Goal: Use online tool/utility: Use online tool/utility

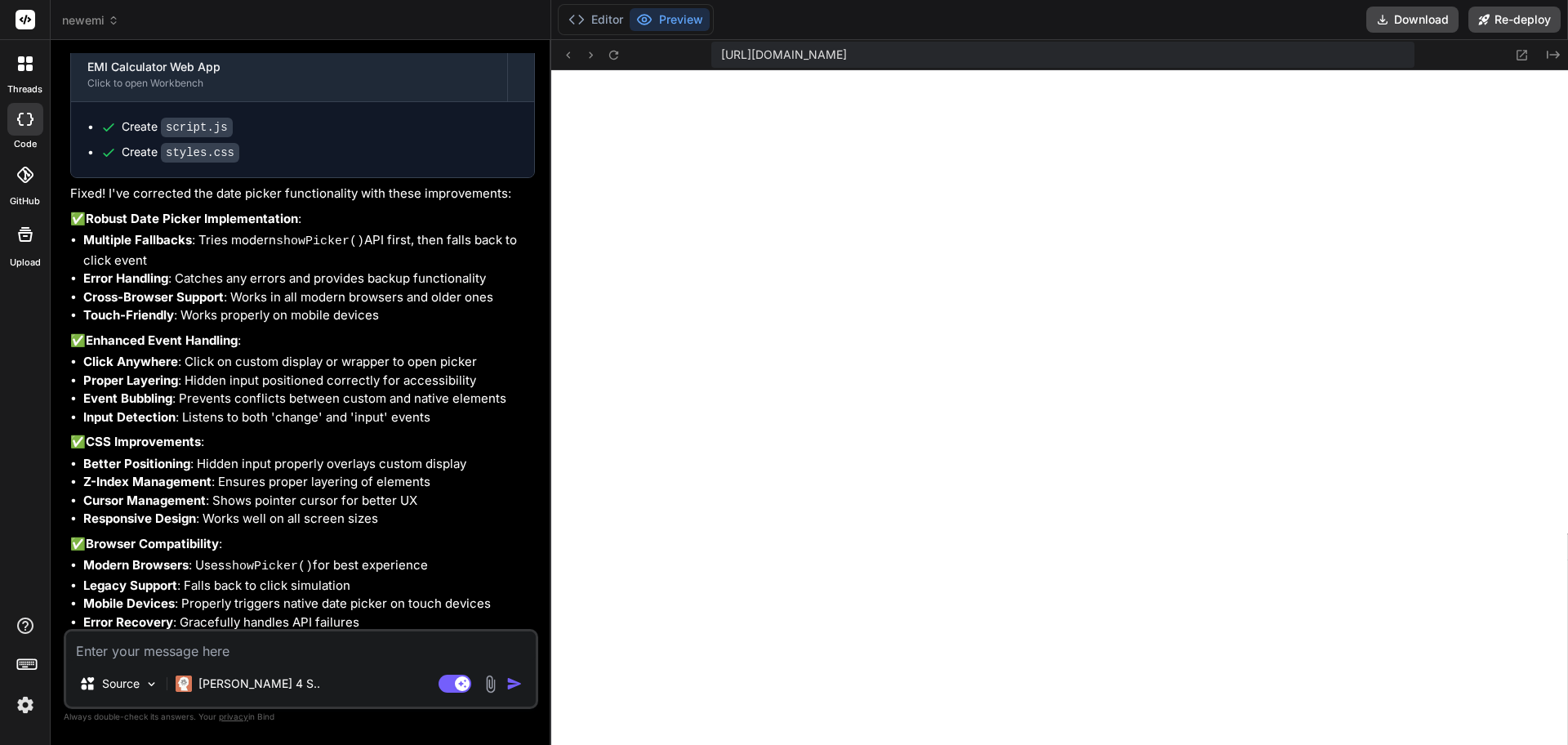
scroll to position [575, 0]
click at [1402, 15] on button "Download" at bounding box center [1412, 19] width 92 height 26
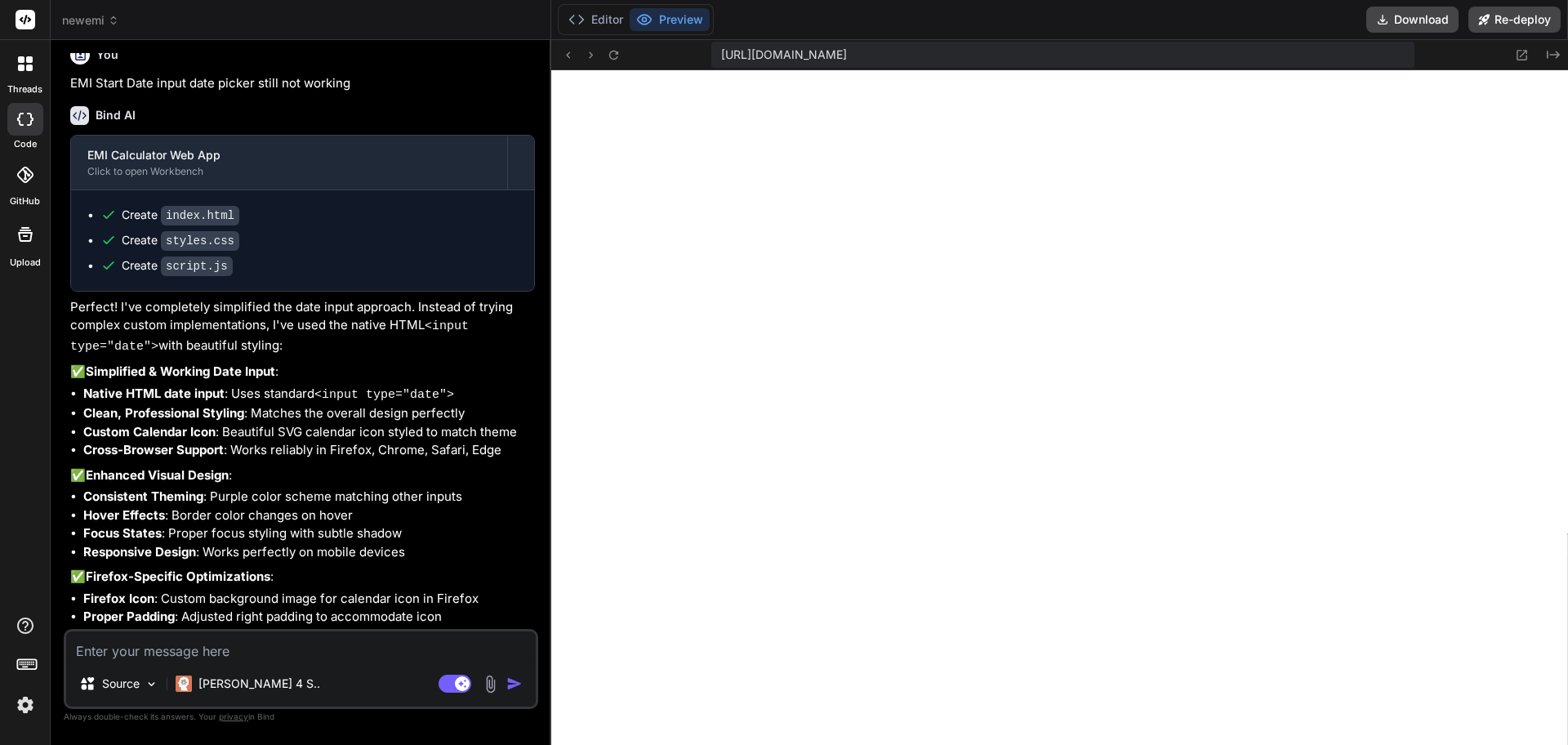
scroll to position [2897, 0]
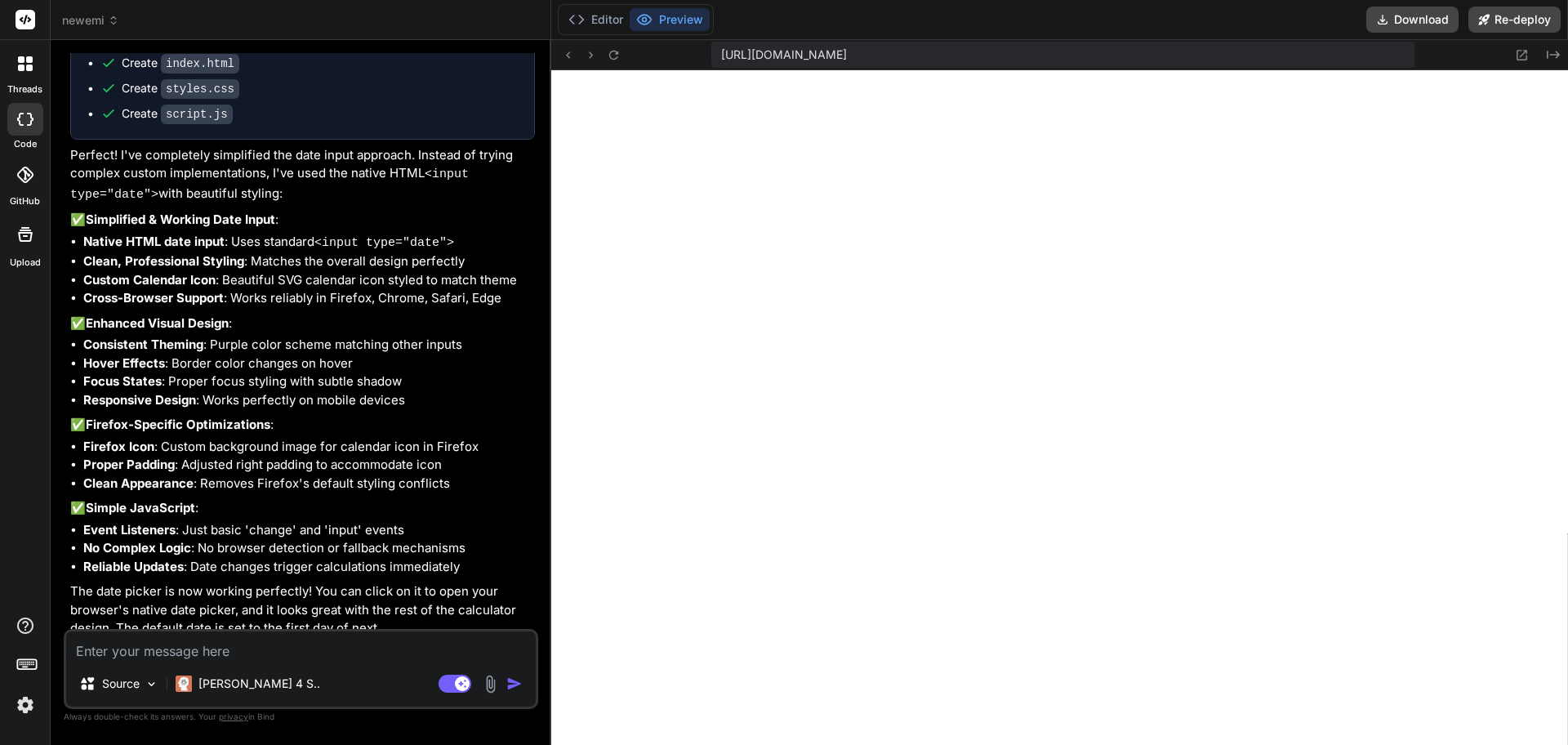
click at [114, 643] on textarea at bounding box center [301, 646] width 470 height 29
click at [232, 687] on p "[PERSON_NAME] 4 S.." at bounding box center [259, 683] width 122 height 16
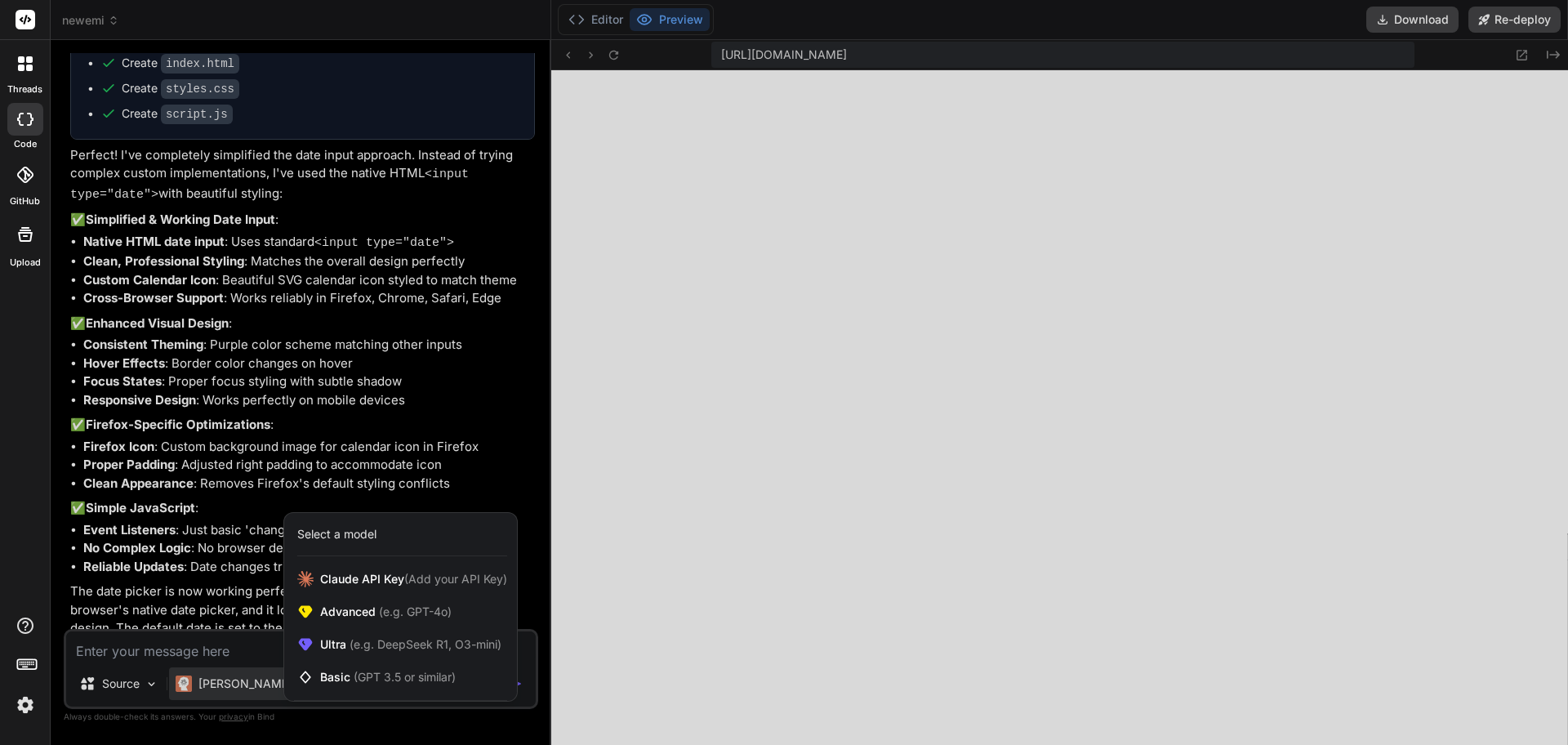
click at [232, 687] on div at bounding box center [784, 372] width 1568 height 745
type textarea "x"
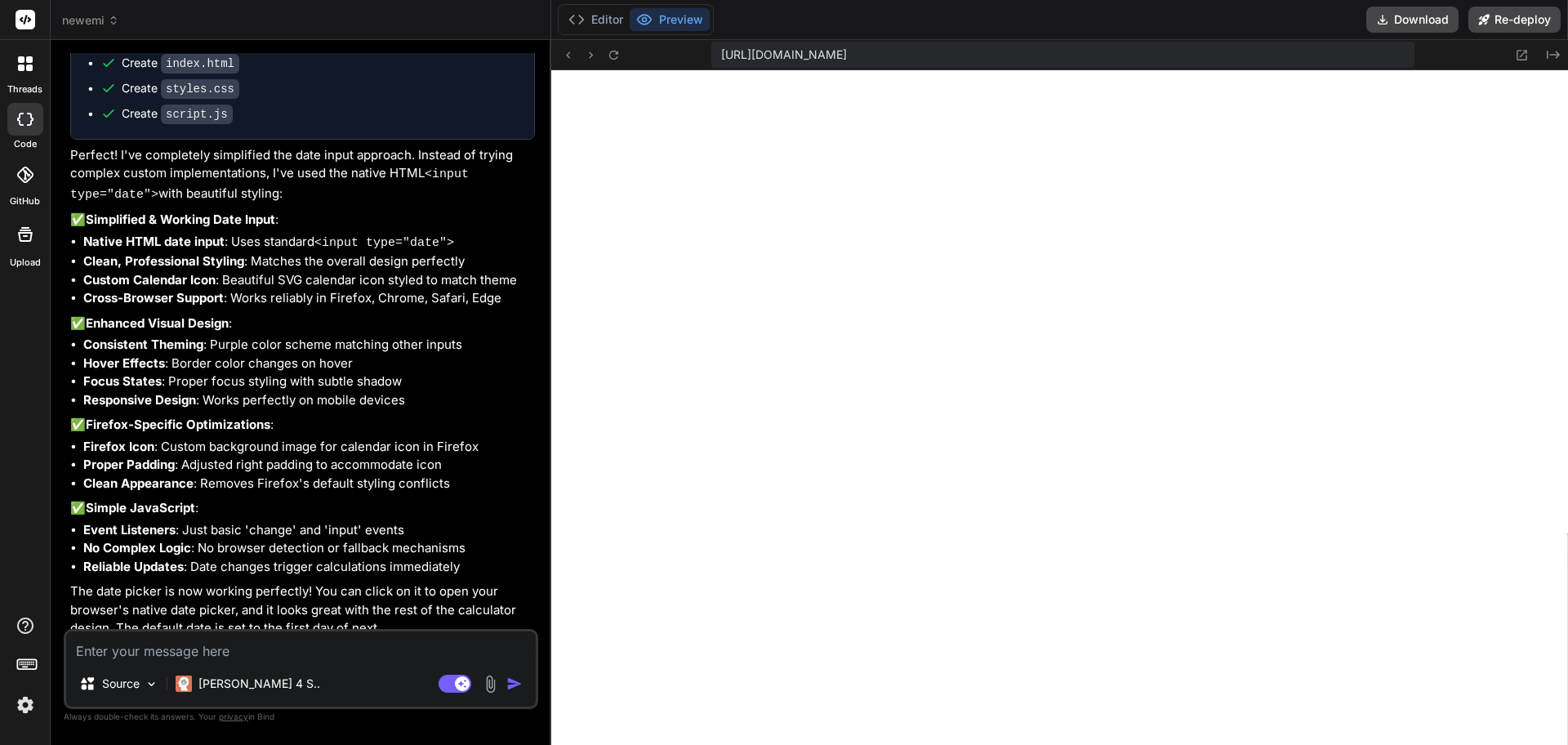
click at [216, 654] on textarea at bounding box center [301, 646] width 470 height 29
type textarea "l"
type textarea "x"
type textarea "lo"
type textarea "x"
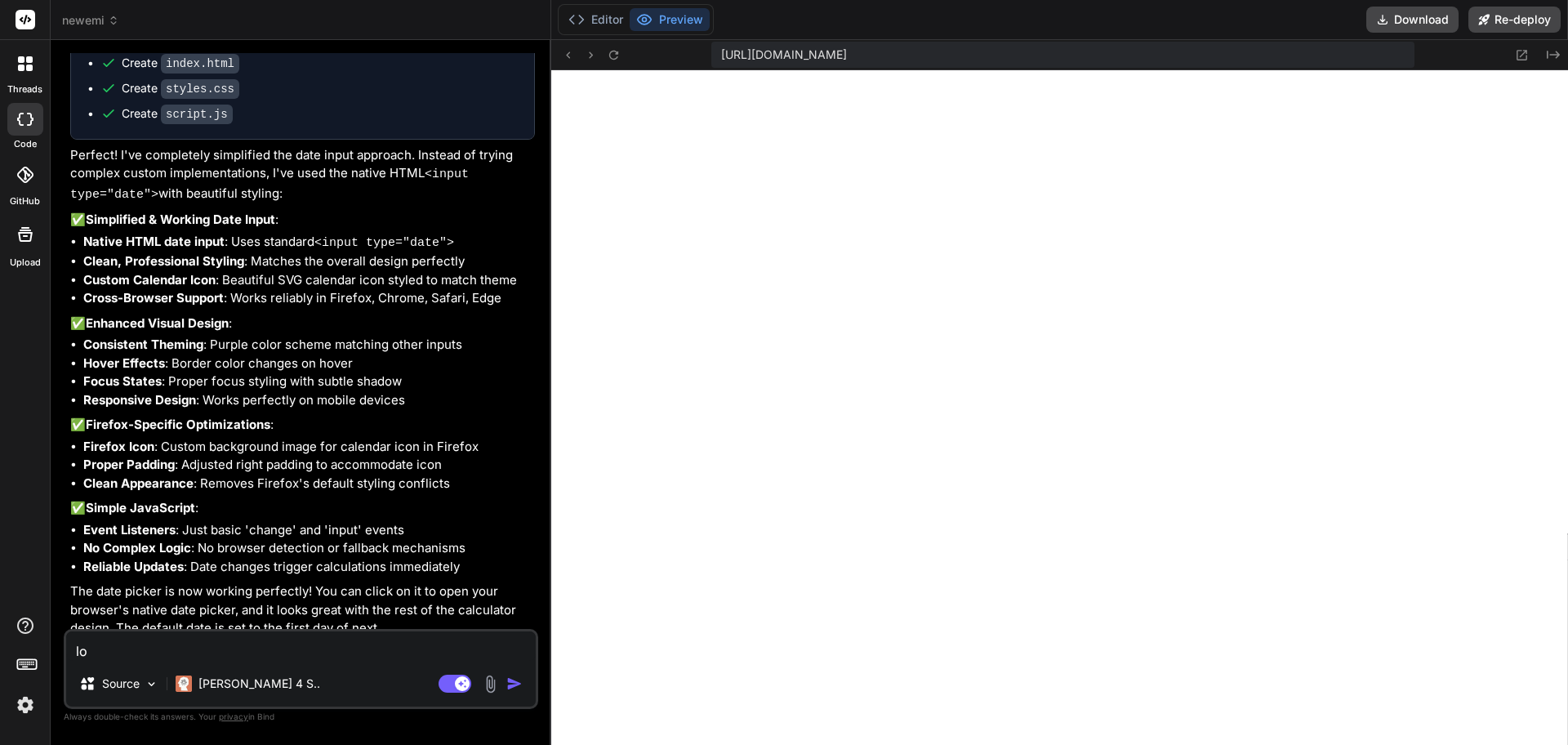
type textarea "loo"
type textarea "x"
type textarea "look"
type textarea "x"
type textarea "looks"
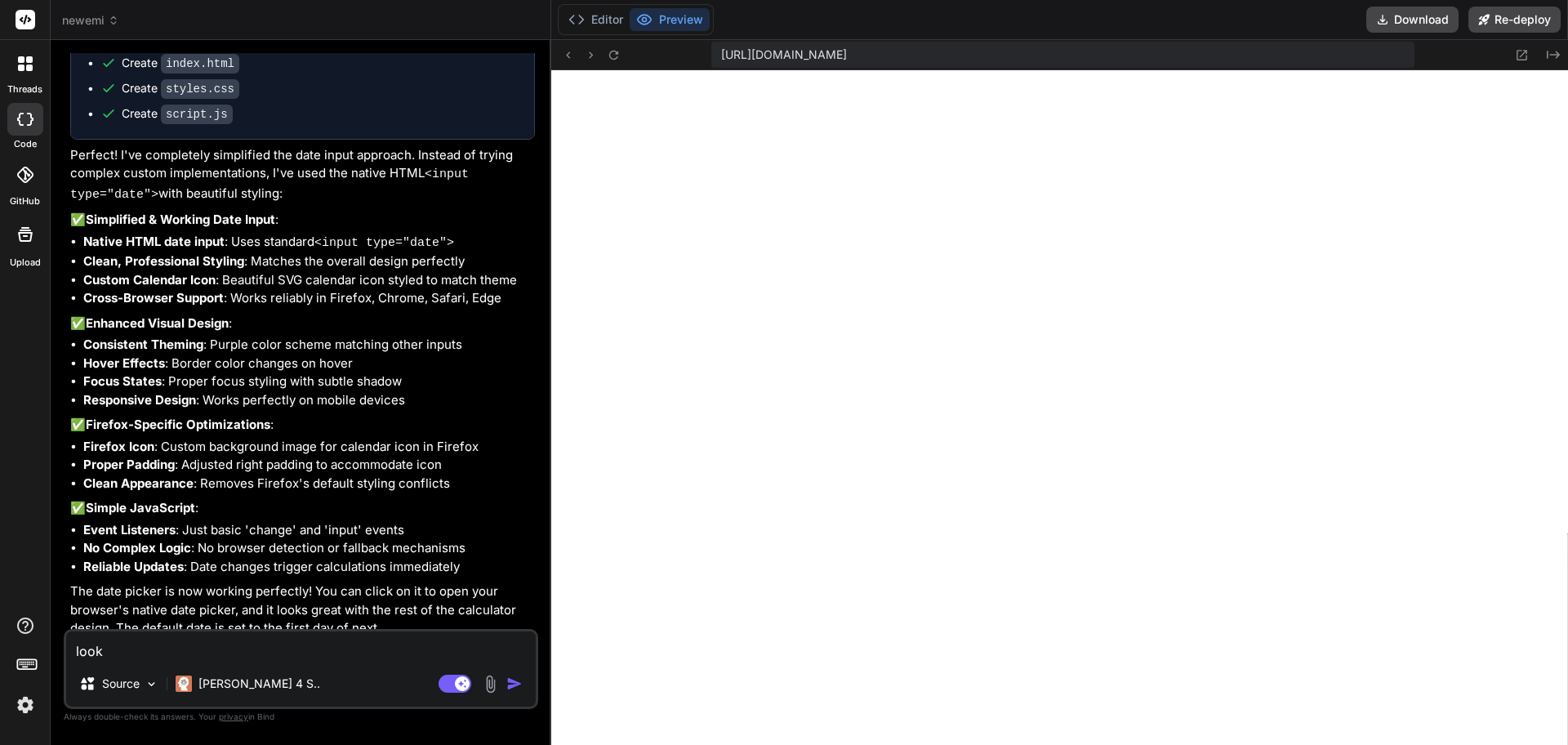
type textarea "x"
type textarea "looks"
type textarea "x"
type textarea "looks g"
type textarea "x"
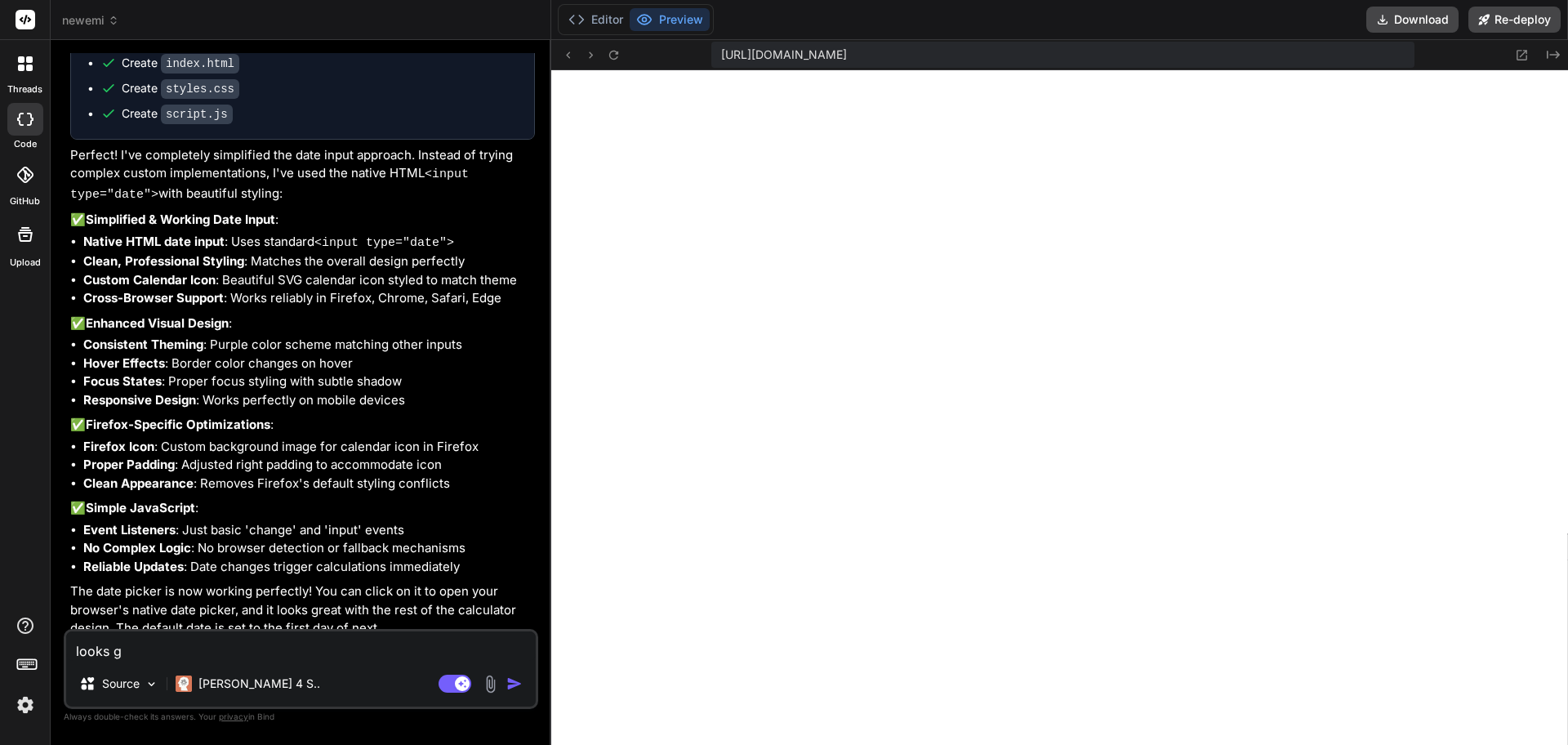
type textarea "looks gr"
type textarea "x"
type textarea "looks gre"
type textarea "x"
type textarea "looks grea"
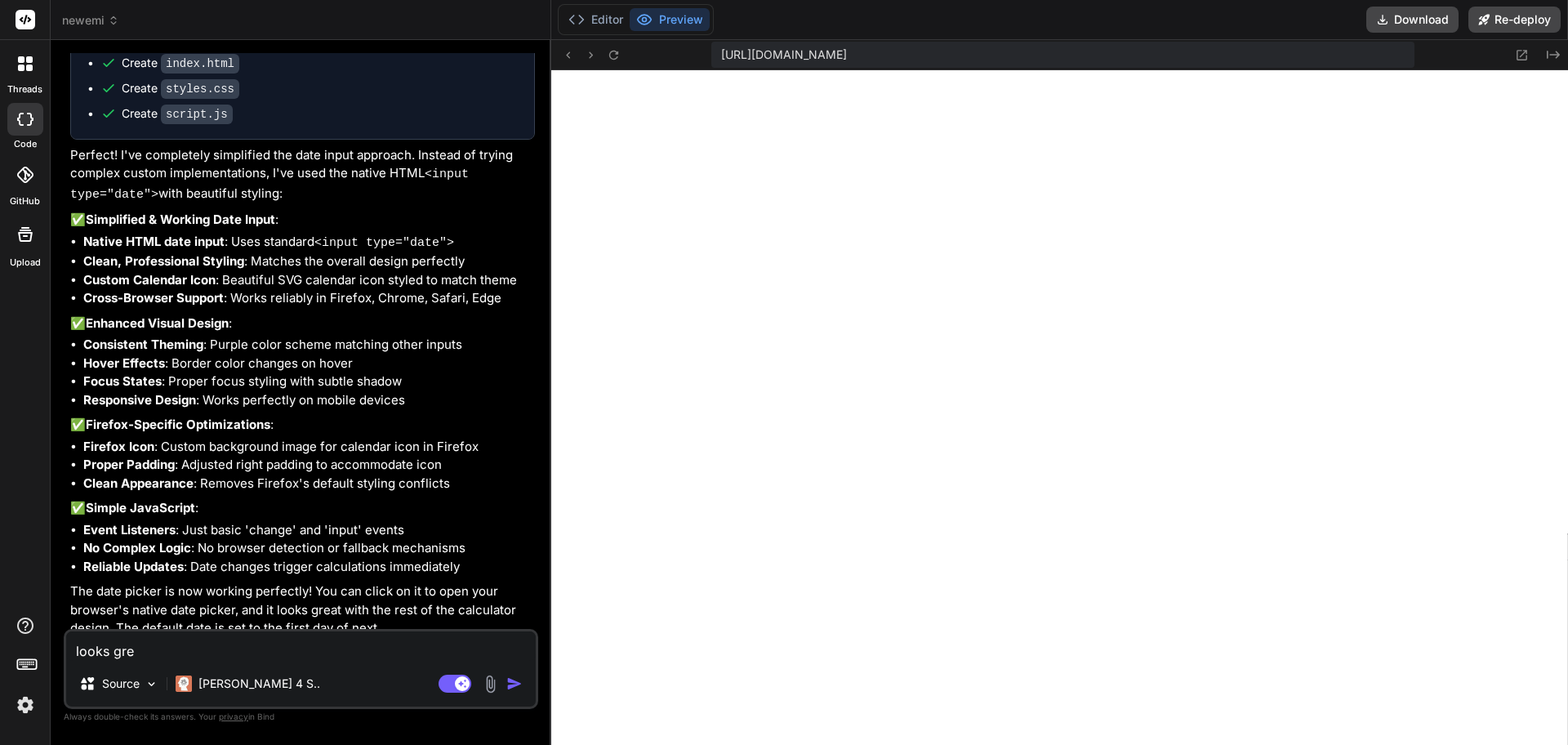
type textarea "x"
type textarea "looks great"
type textarea "x"
type textarea "looks great"
type textarea "x"
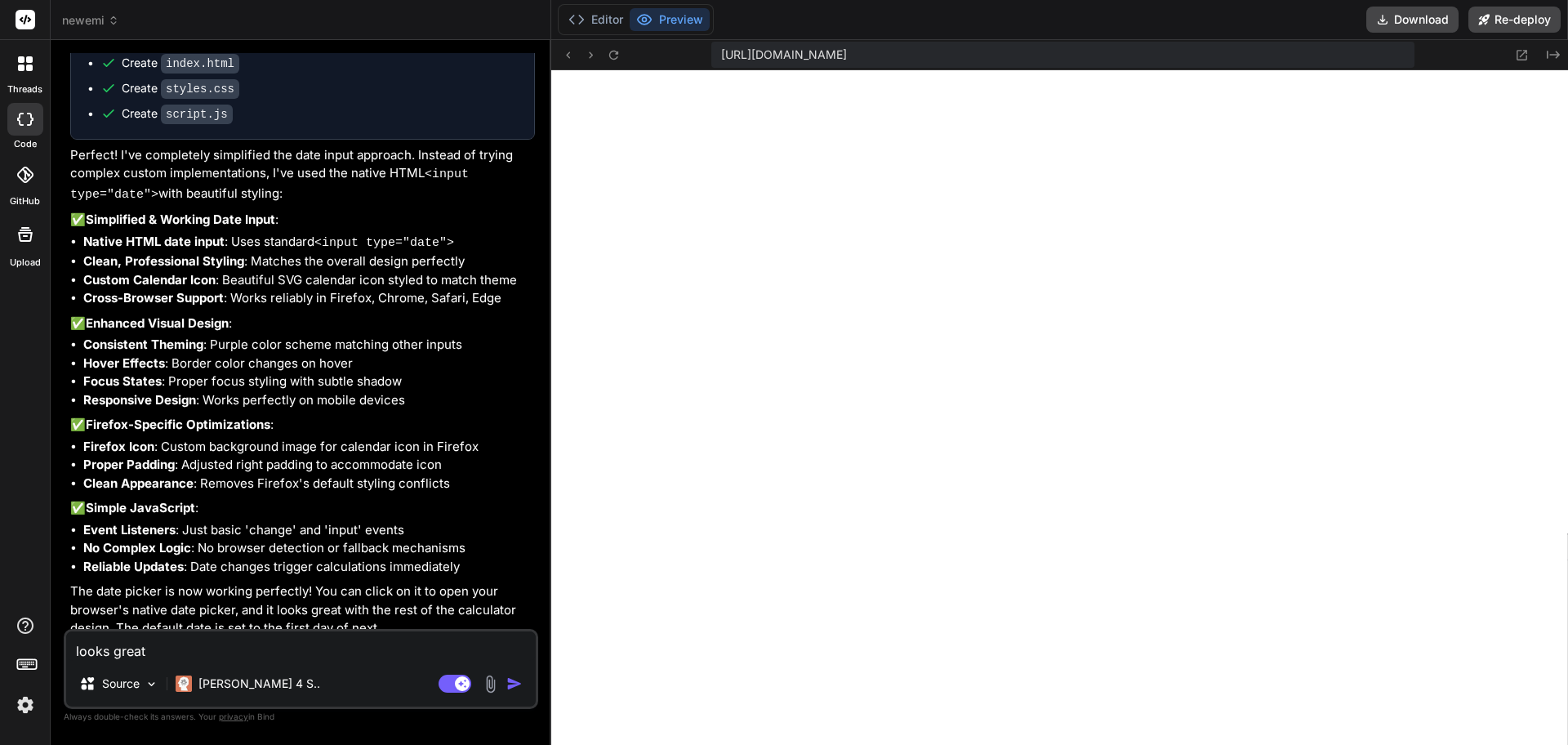
type textarea "looks great b"
type textarea "x"
type textarea "looks great bu"
type textarea "x"
type textarea "looks great but"
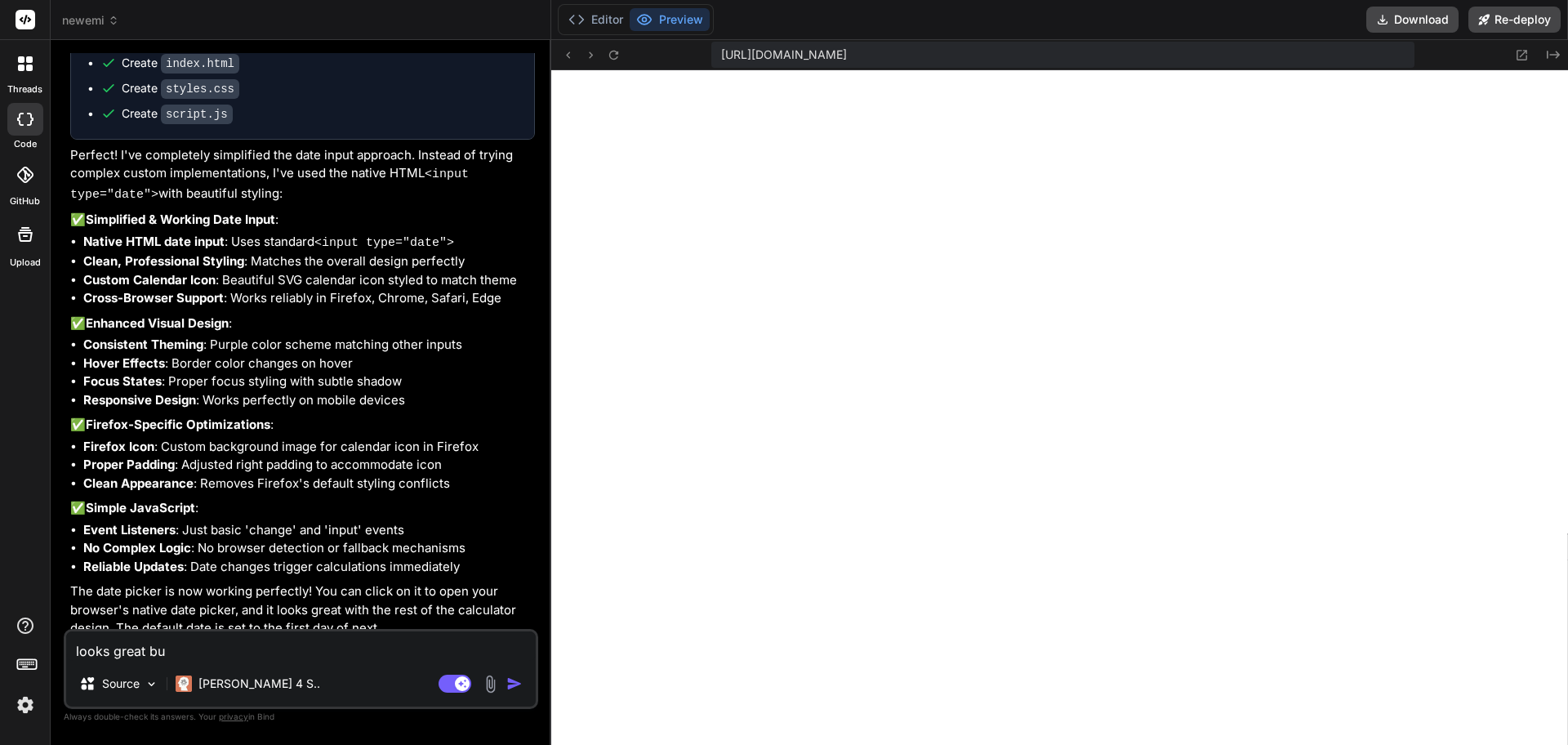
type textarea "x"
type textarea "looks great but"
type textarea "x"
click at [325, 653] on textarea "looks great but" at bounding box center [301, 646] width 470 height 29
paste textarea "Amortization Schedule"
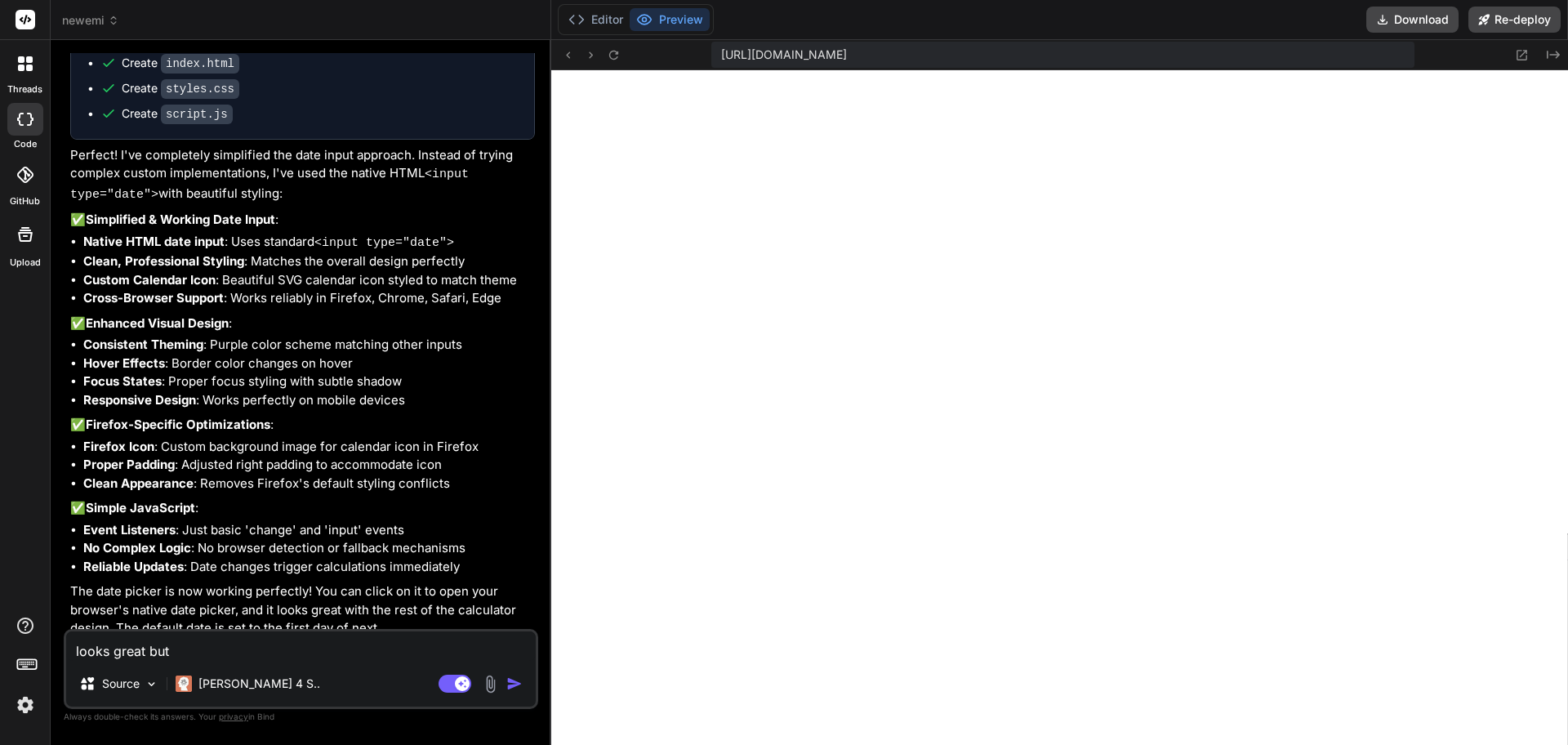
type textarea "looks great but Amortization Schedule"
type textarea "x"
type textarea "looks great but Amortization Schedule"
type textarea "x"
type textarea "looks great but Amortization Schedule b"
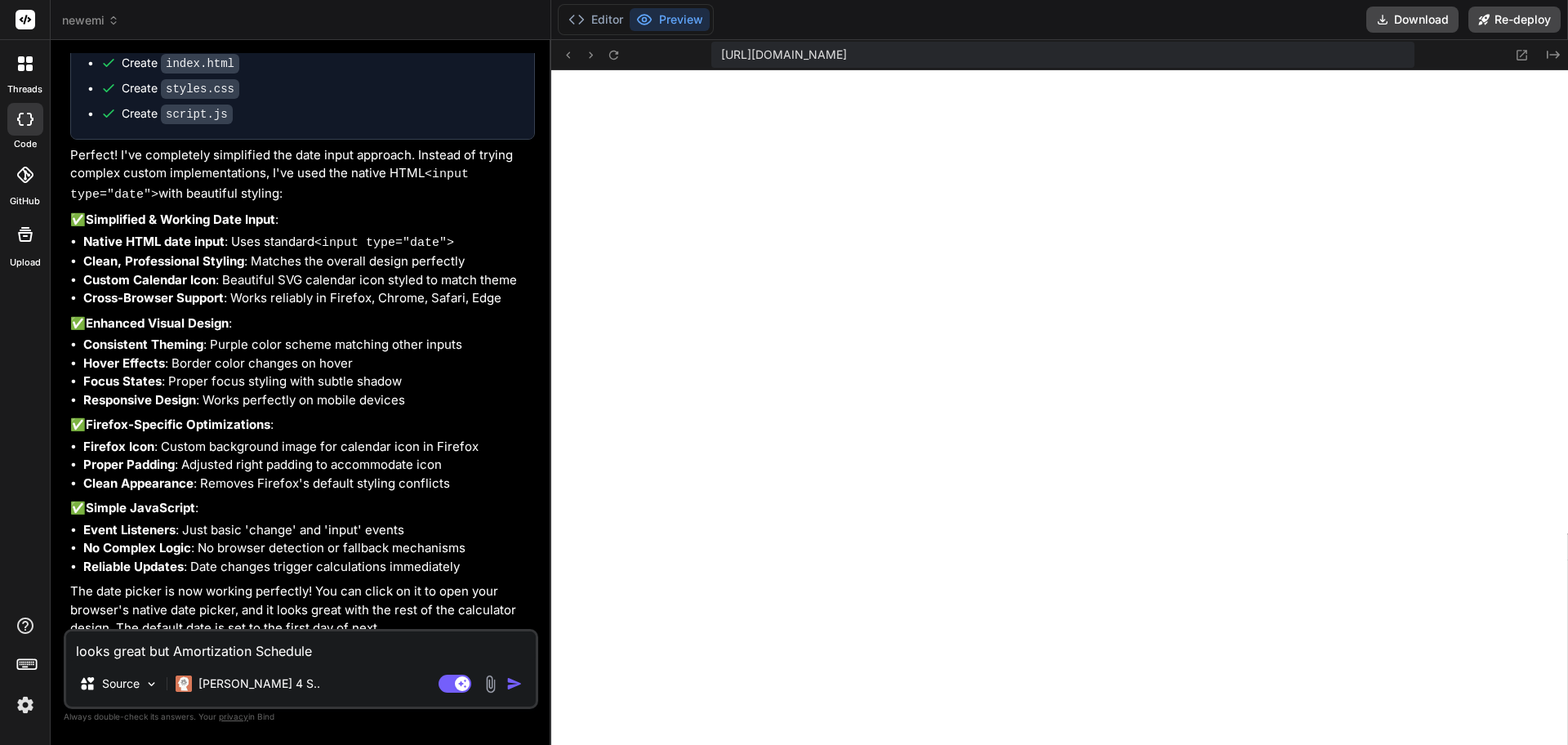
type textarea "x"
type textarea "looks great but Amortization Schedule bl"
type textarea "x"
type textarea "looks great but Amortization Schedule blo"
type textarea "x"
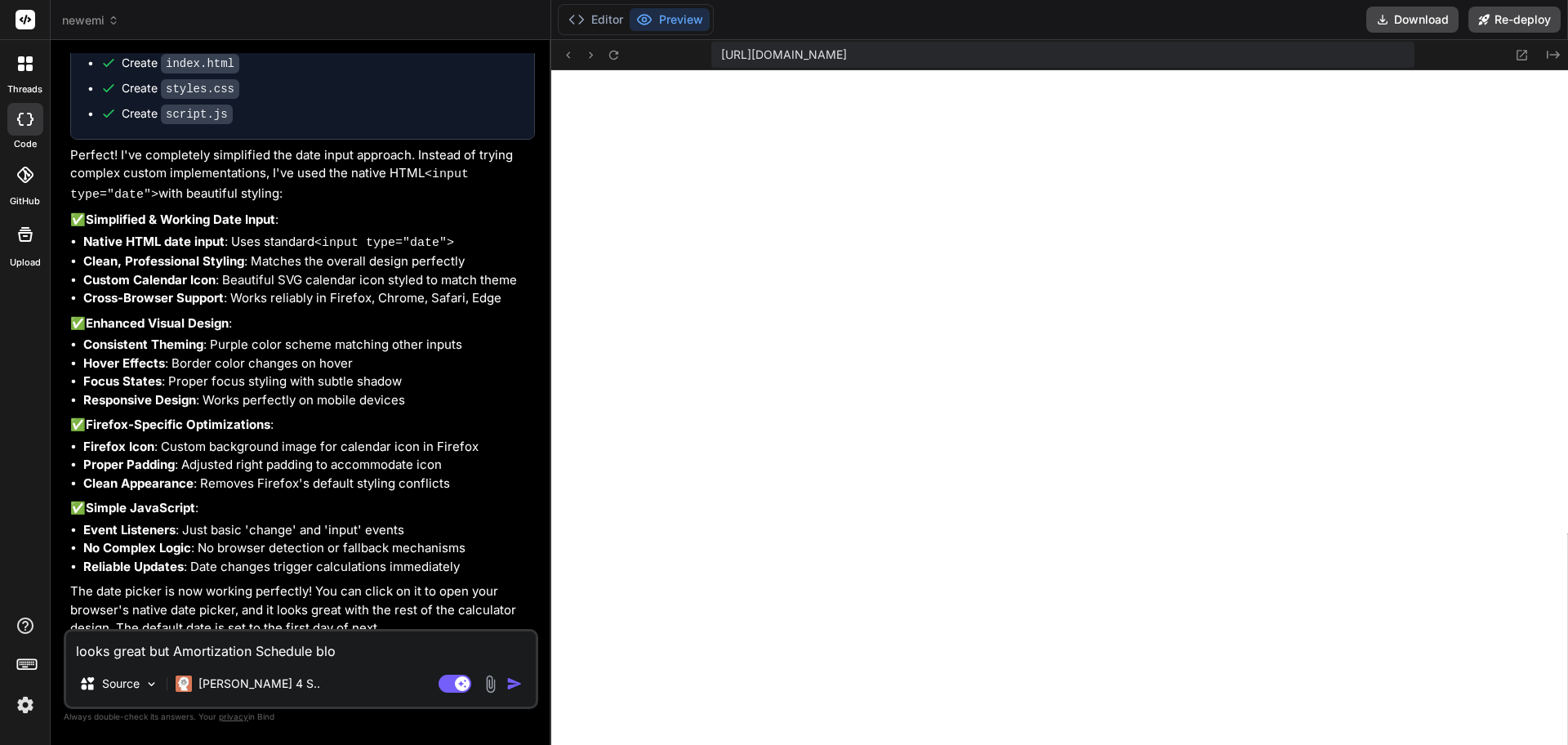
type textarea "looks great but Amortization Schedule bloc"
type textarea "x"
type textarea "looks great but Amortization Schedule blocjk"
type textarea "x"
type textarea "looks great but Amortization Schedule blocjk"
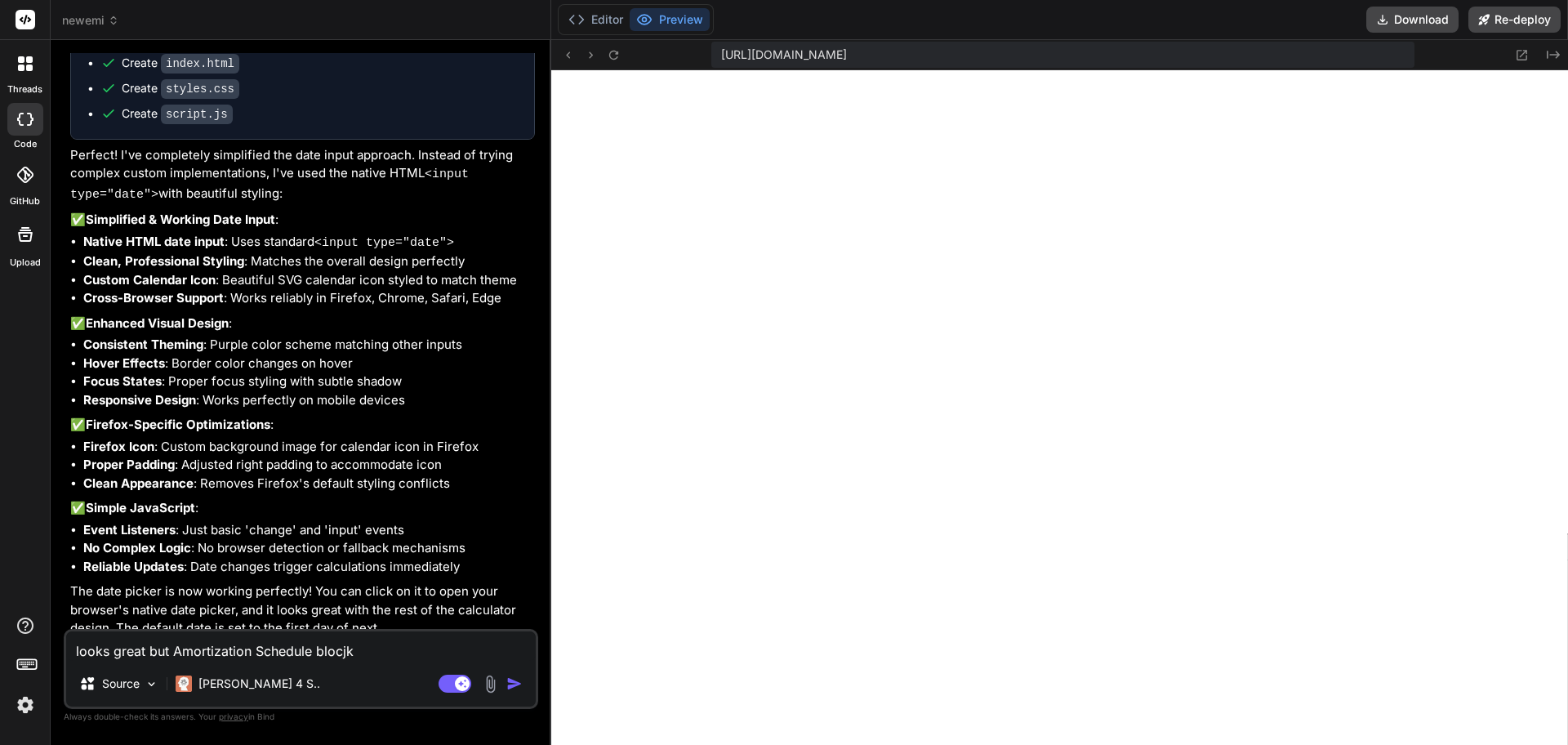
type textarea "x"
type textarea "looks great but Amortization Schedule blocjk"
type textarea "x"
type textarea "looks great but Amortization Schedule blocj"
type textarea "x"
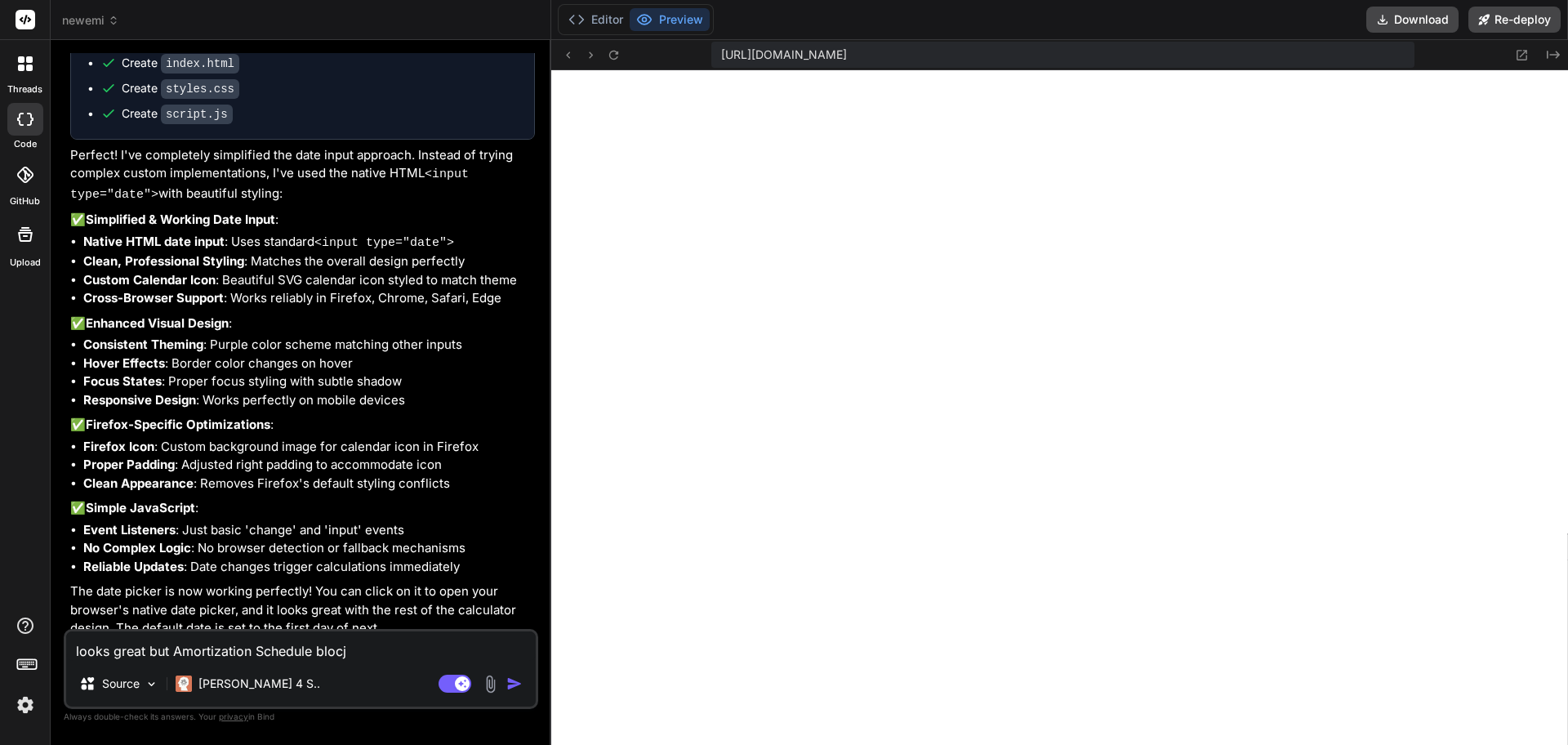
type textarea "looks great but Amortization Schedule bloc"
type textarea "x"
type textarea "looks great but Amortization Schedule block"
type textarea "x"
type textarea "looks great but Amortization Schedule block"
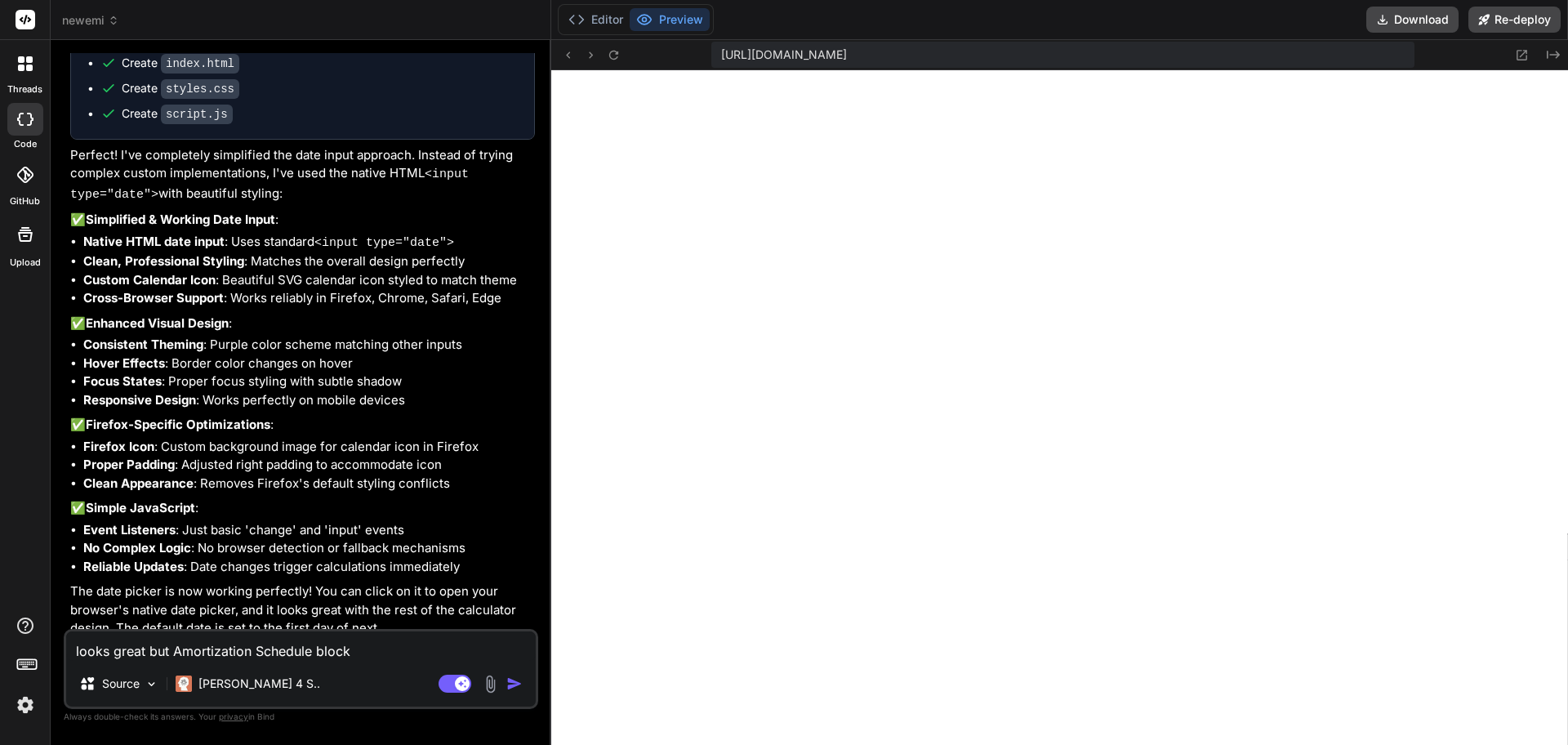
type textarea "x"
type textarea "looks great but Amortization Schedule block n"
type textarea "x"
type textarea "looks great but Amortization Schedule block ne"
type textarea "x"
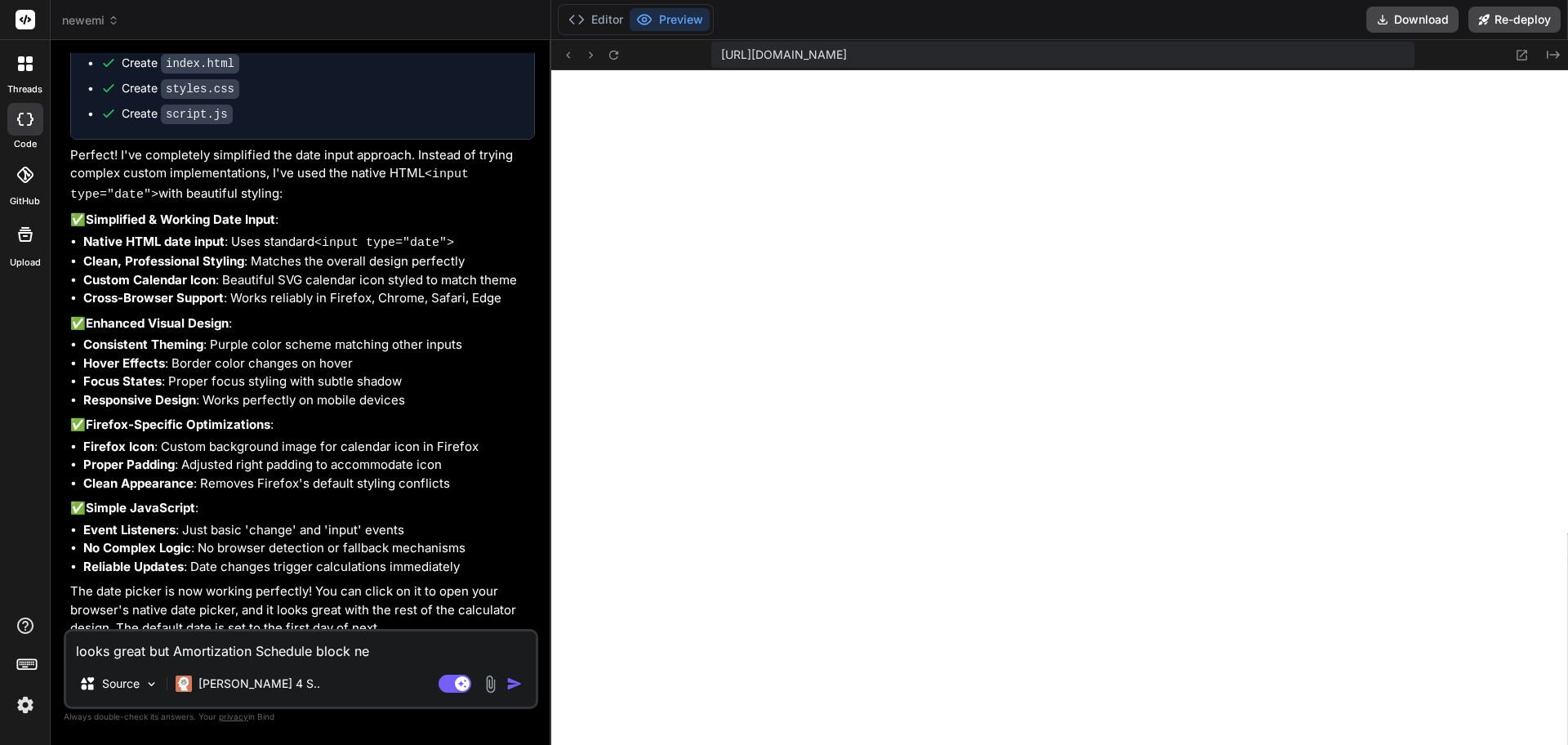
type textarea "looks great but Amortization Schedule block nee"
type textarea "x"
type textarea "looks great but Amortization Schedule block need"
type textarea "x"
type textarea "looks great but Amortization Schedule block need"
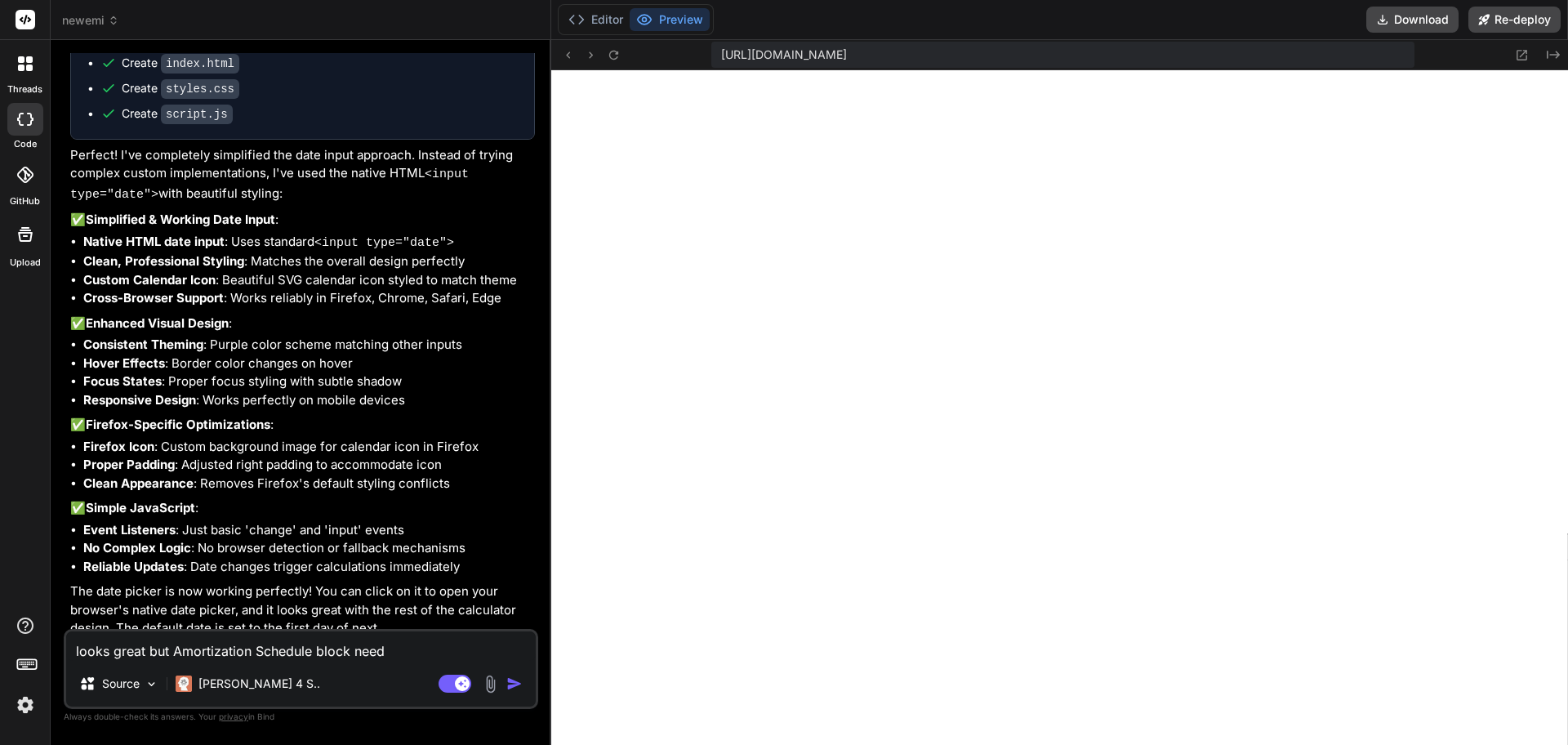
type textarea "x"
type textarea "looks great but Amortization Schedule block need i"
type textarea "x"
type textarea "looks great but Amortization Schedule block need in"
type textarea "x"
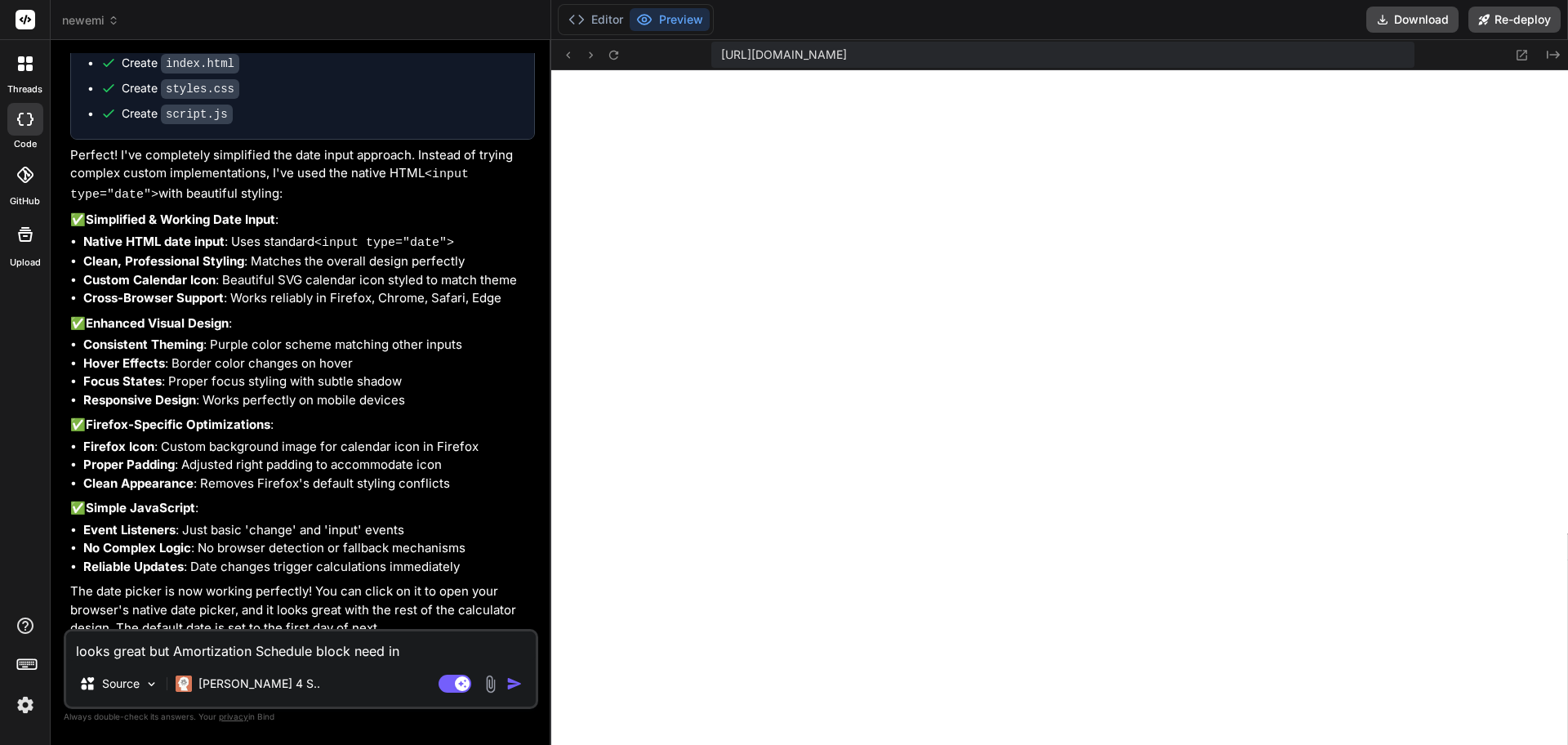
type textarea "looks great but Amortization Schedule block need in"
type textarea "x"
type textarea "looks great but Amortization Schedule block need in t"
type textarea "x"
type textarea "looks great but Amortization Schedule block need in th"
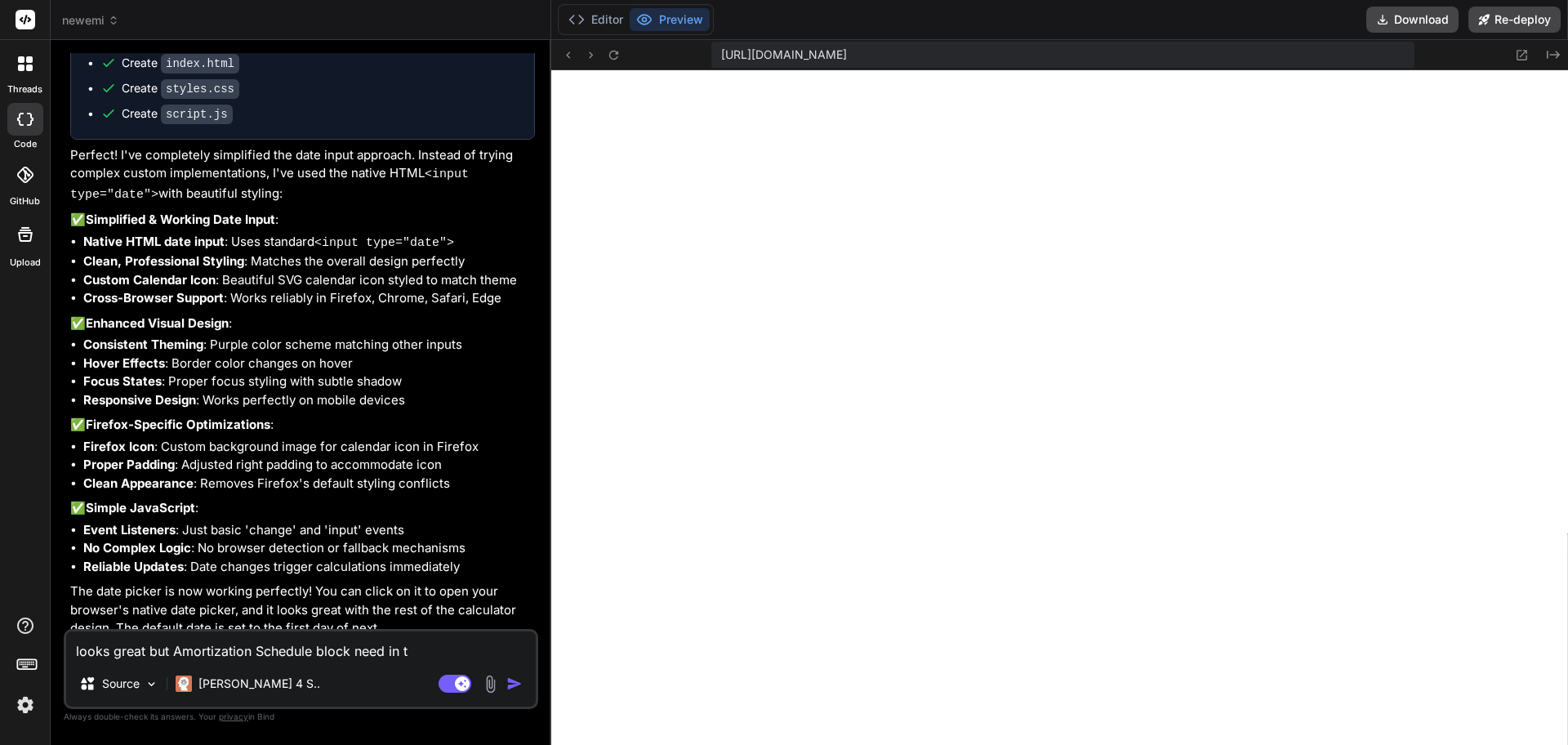
type textarea "x"
type textarea "looks great but Amortization Schedule block need in thi"
type textarea "x"
type textarea "looks great but Amortization Schedule block need in this"
type textarea "x"
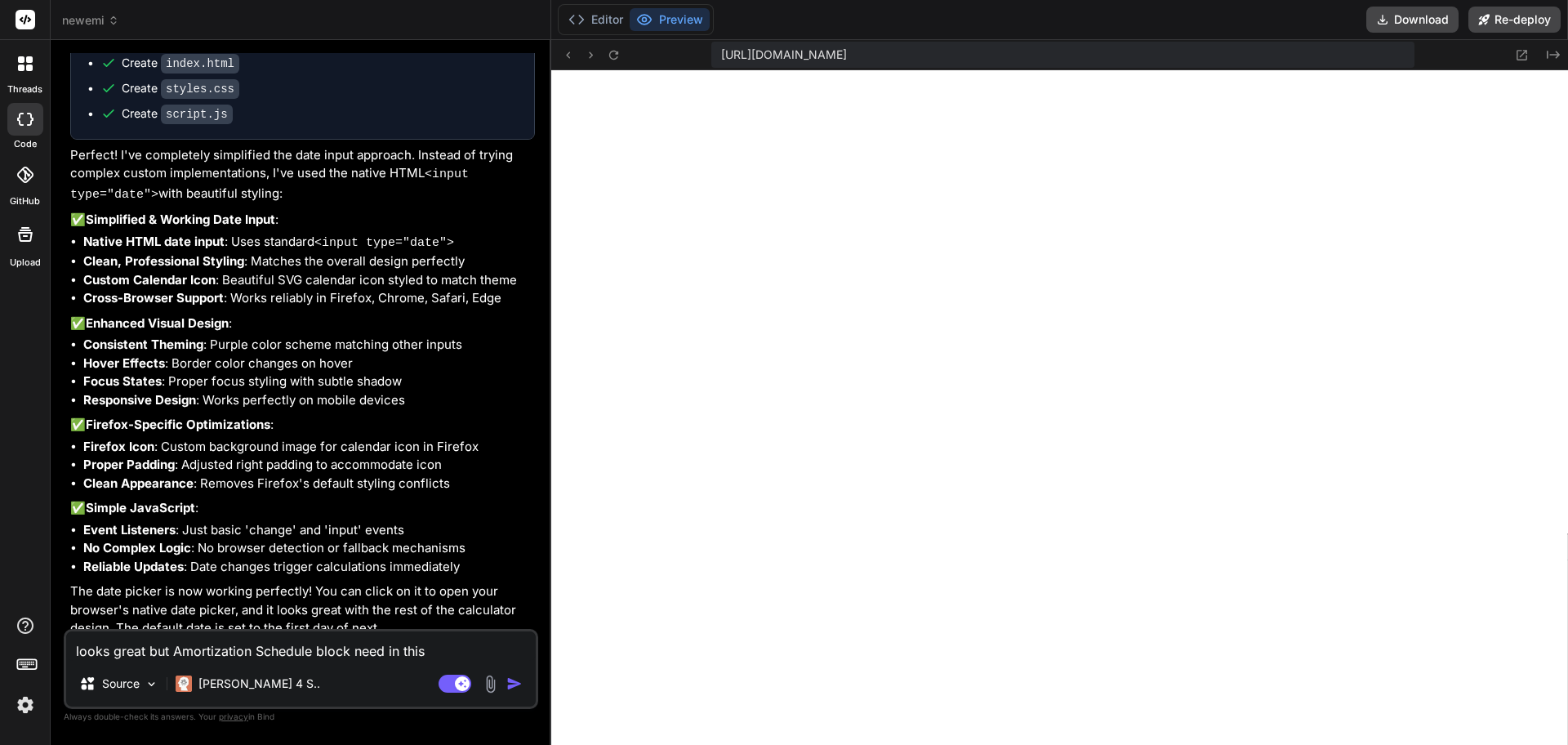
type textarea "looks great but Amortization Schedule block need in this"
type textarea "x"
type textarea "looks great but Amortization Schedule block need in this d"
type textarea "x"
type textarea "looks great but Amortization Schedule block need in this de"
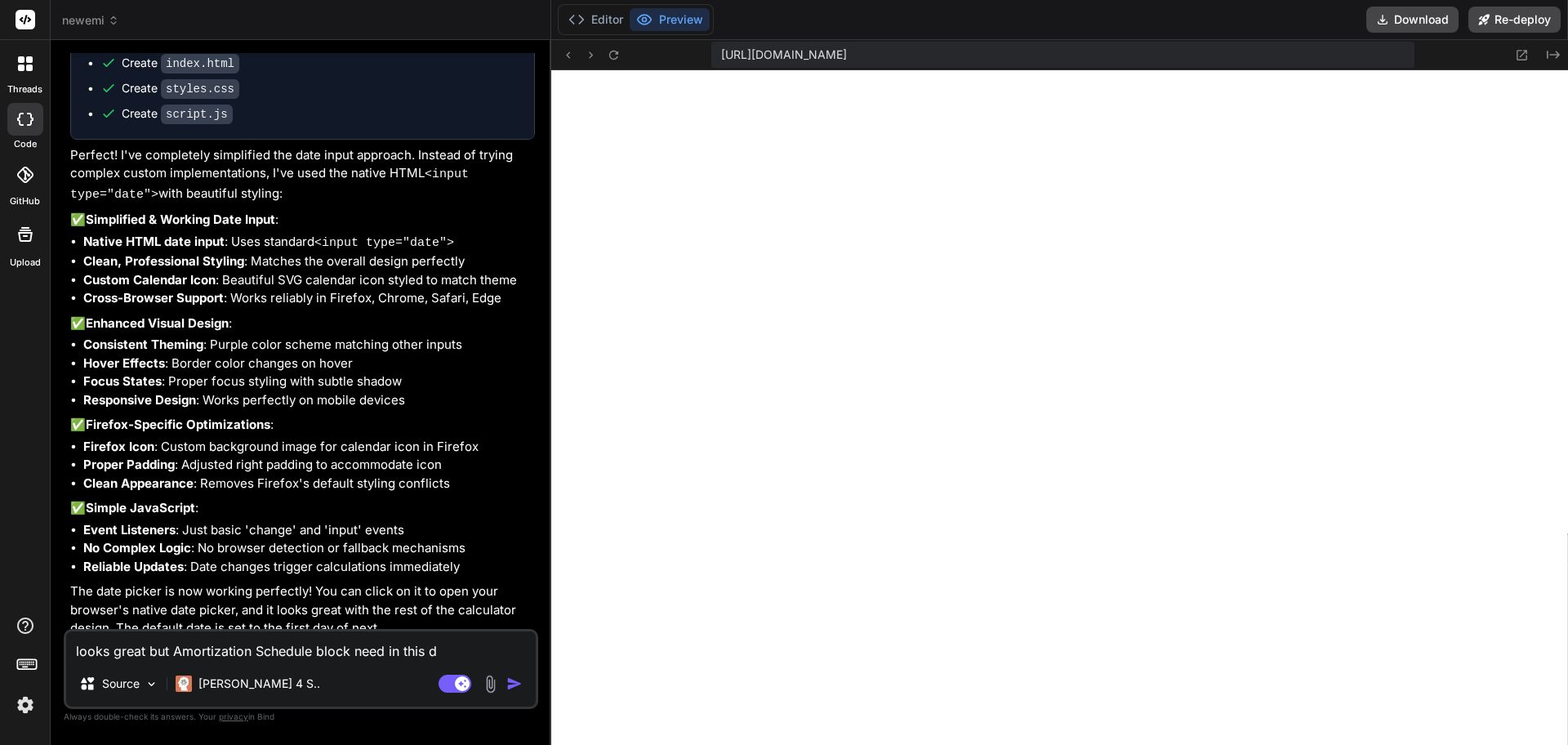
type textarea "x"
type textarea "looks great but Amortization Schedule block need in this des"
type textarea "x"
type textarea "looks great but Amortization Schedule block need in this desi"
type textarea "x"
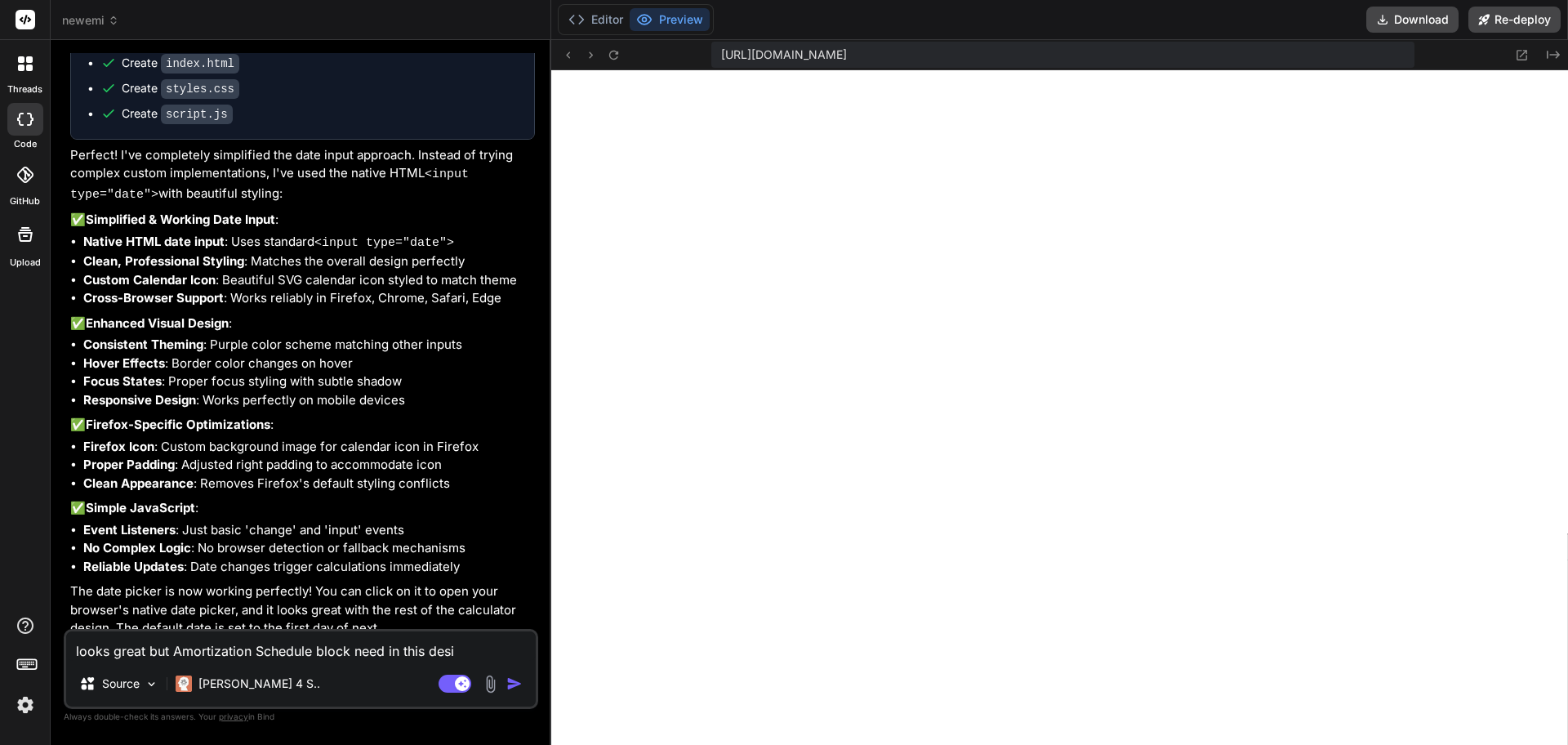
type textarea "looks great but Amortization Schedule block need in this desig"
type textarea "x"
type textarea "looks great but Amortization Schedule block need in this design"
type textarea "x"
type textarea "looks great but Amortization Schedule block need in this design"
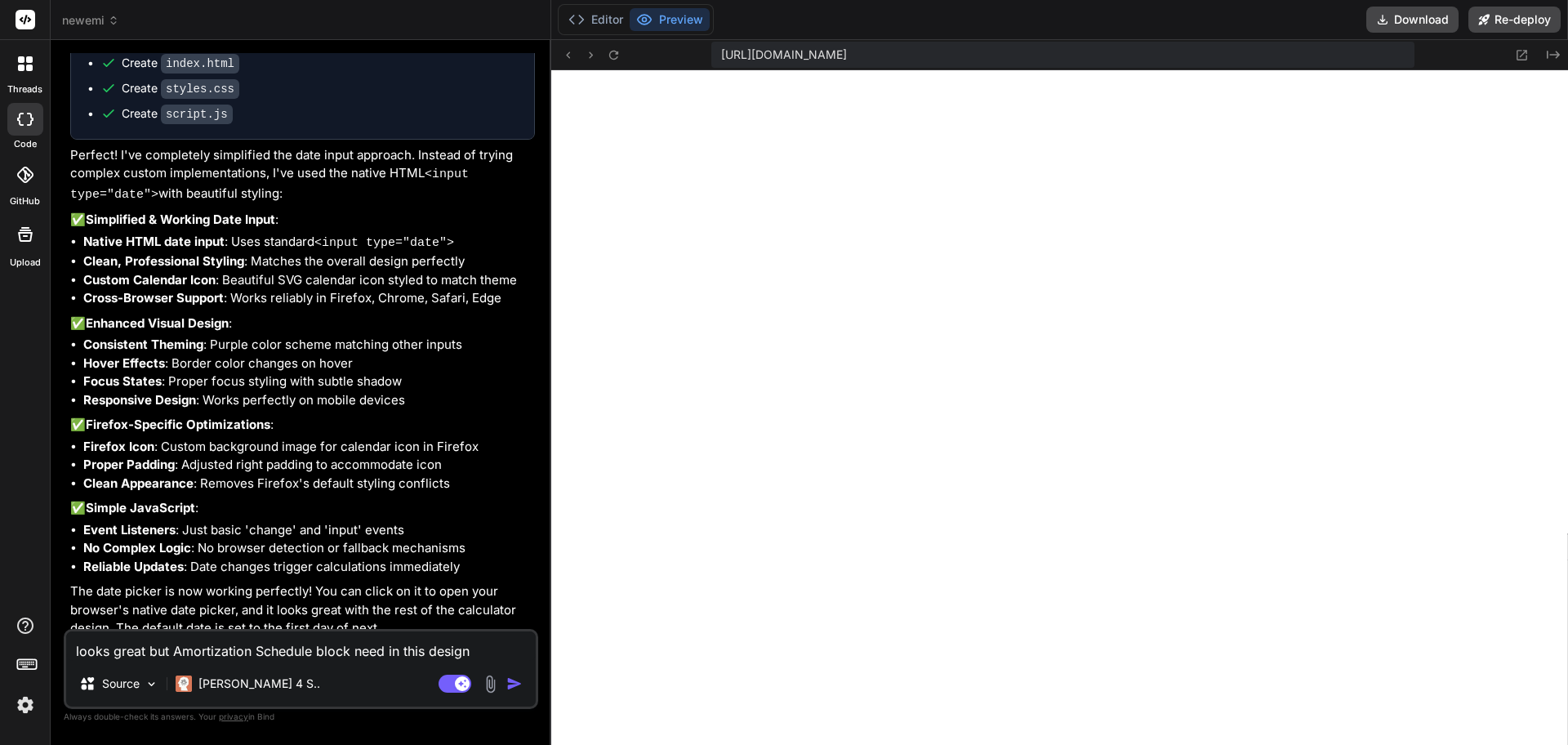
type textarea "x"
type textarea "looks great but Amortization Schedule block need in this design"
click at [488, 685] on img at bounding box center [491, 684] width 18 height 18
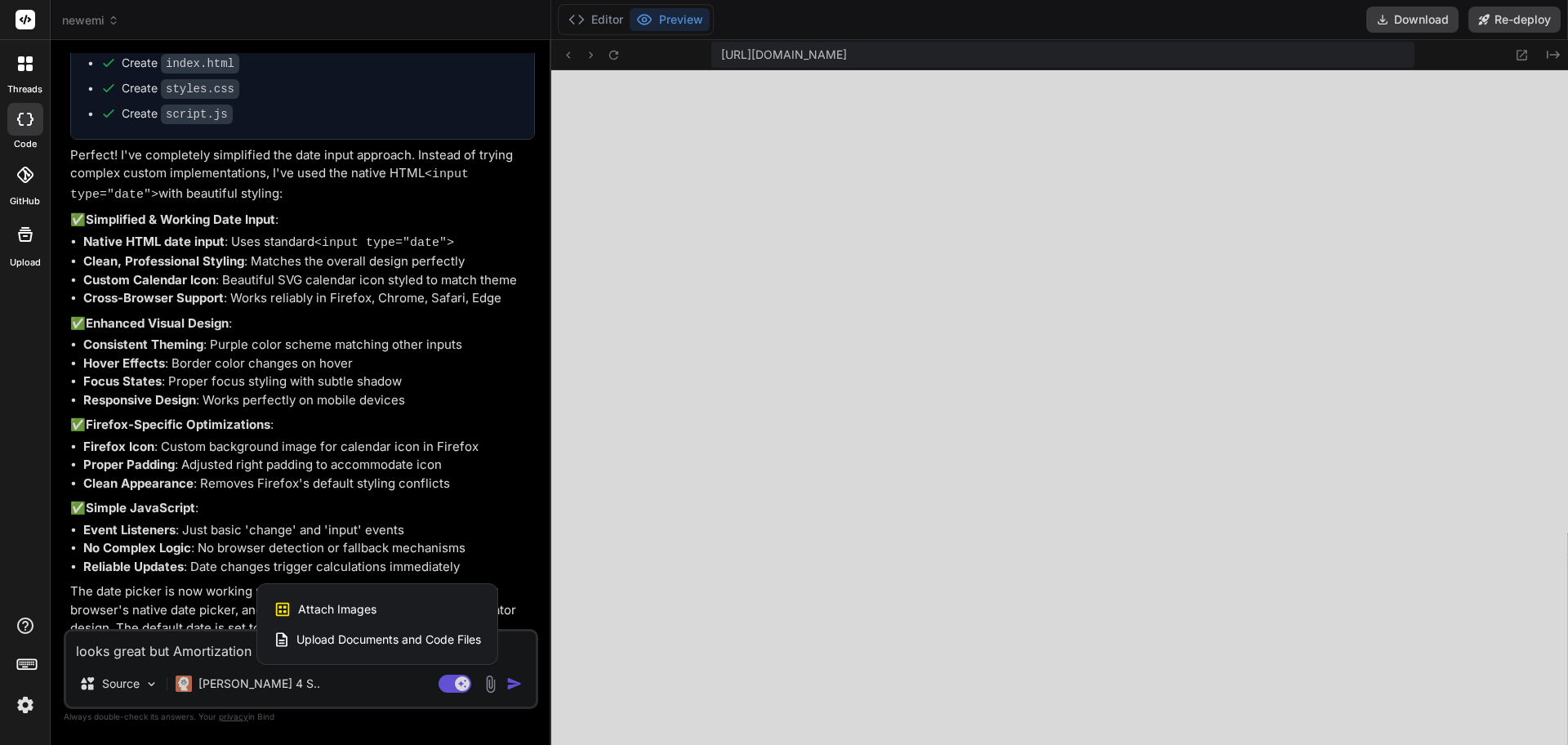
click at [488, 685] on div at bounding box center [784, 372] width 1568 height 745
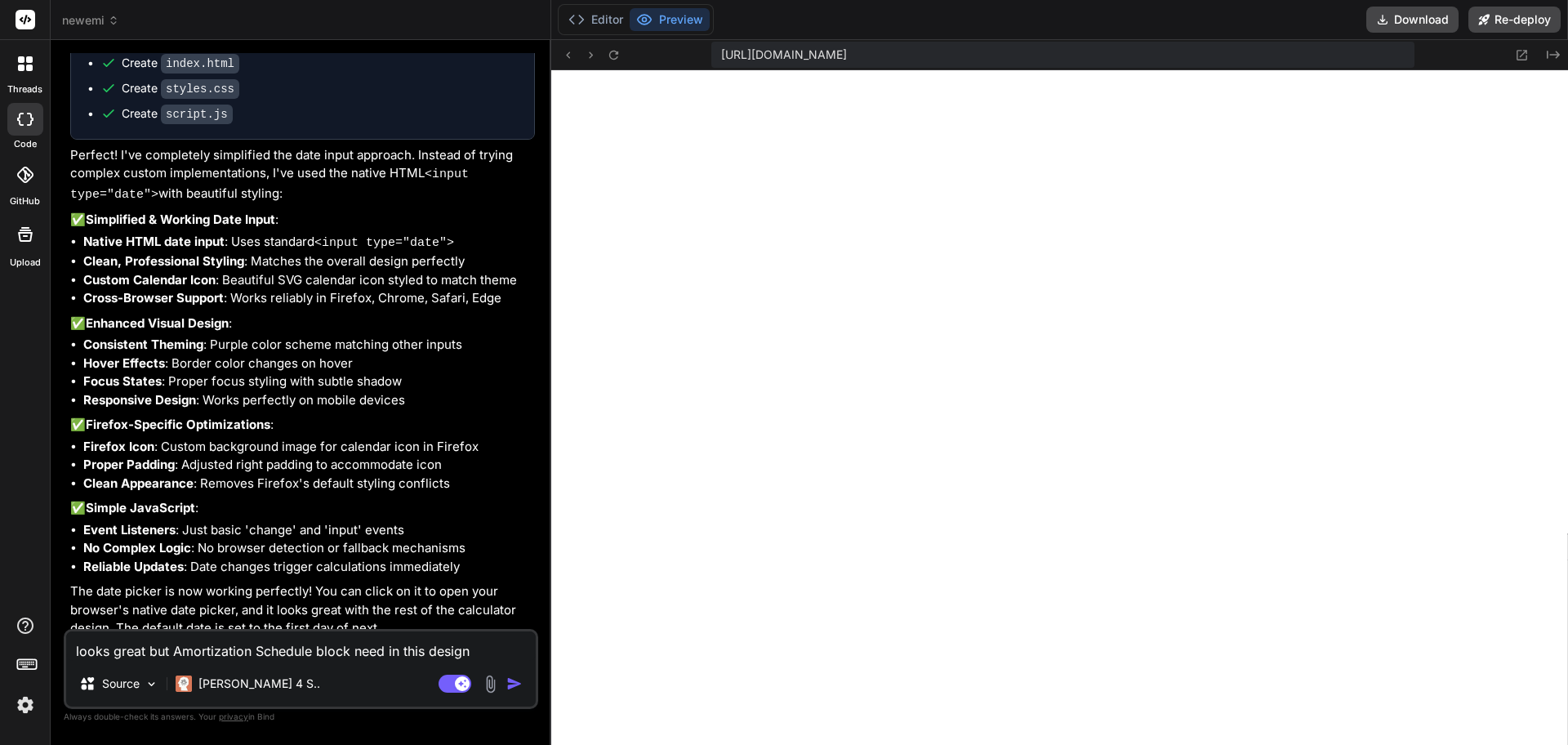
click at [488, 685] on img at bounding box center [491, 684] width 18 height 18
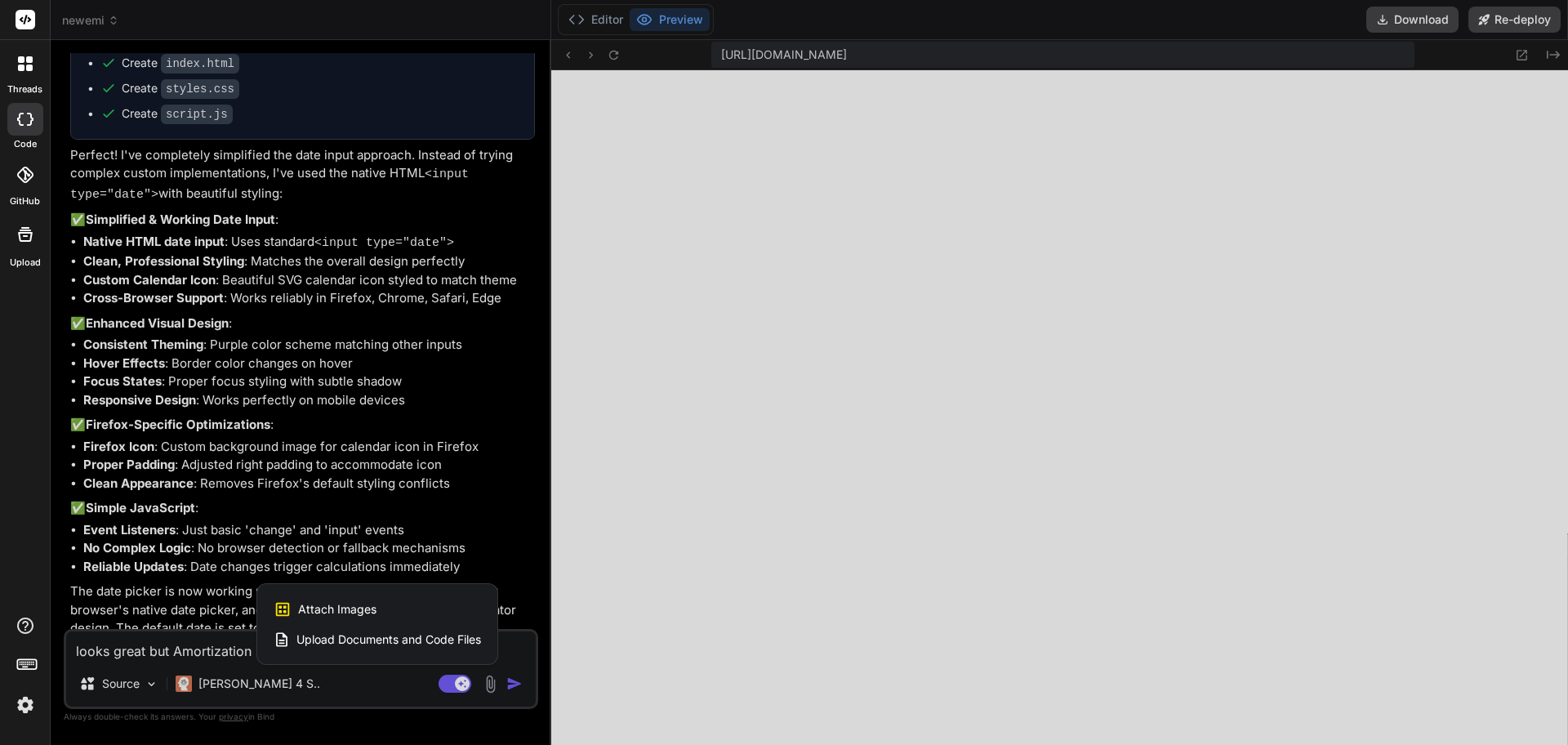
click at [454, 615] on div "Attach Images Image attachments are only supported in Claude and Gemini models." at bounding box center [376, 609] width 207 height 31
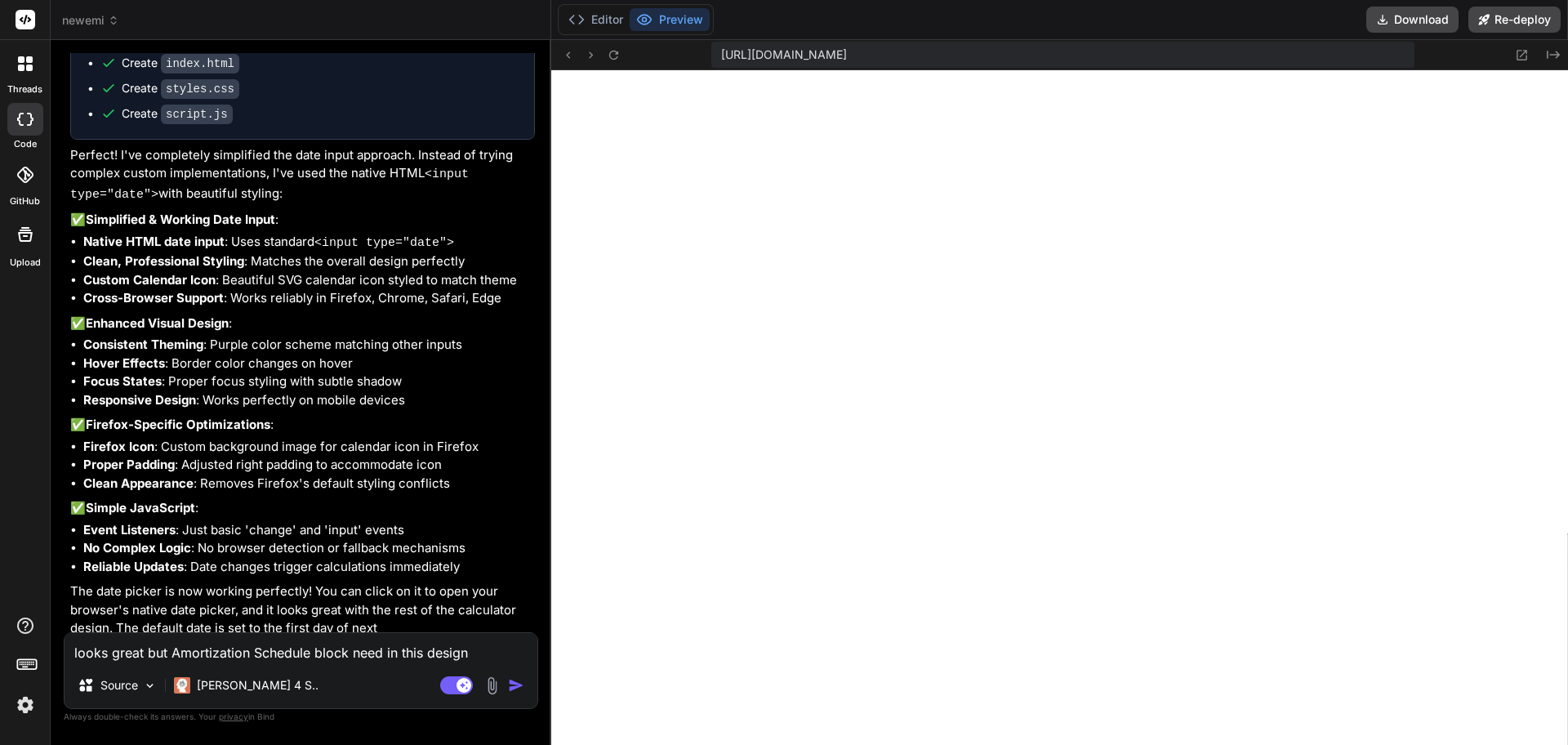
type textarea "x"
type input "C:\fakepath\Screenshot [DATE] at 17-52-56 EMI Calculator for Home Loan Car Loan…"
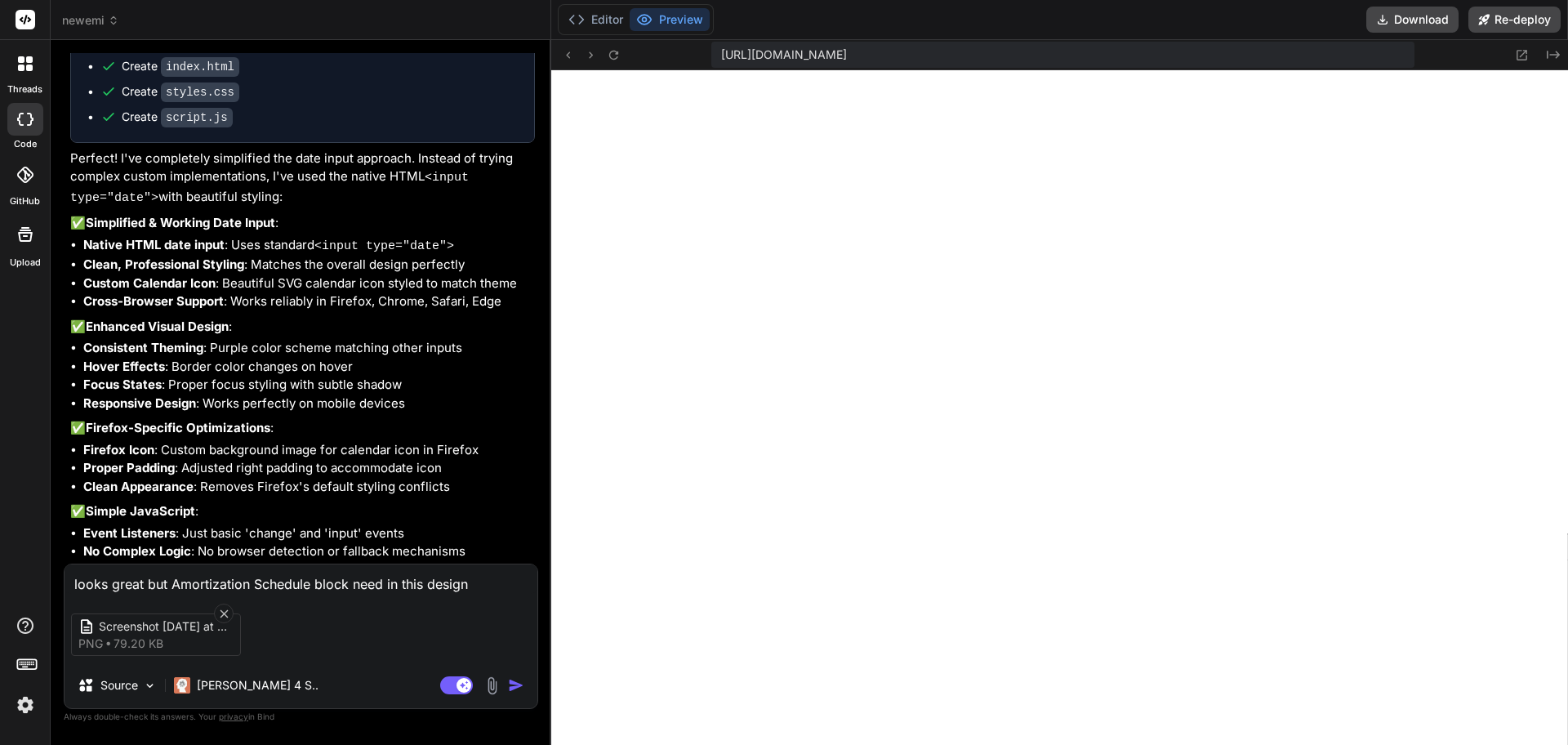
click at [517, 685] on img "button" at bounding box center [516, 685] width 16 height 16
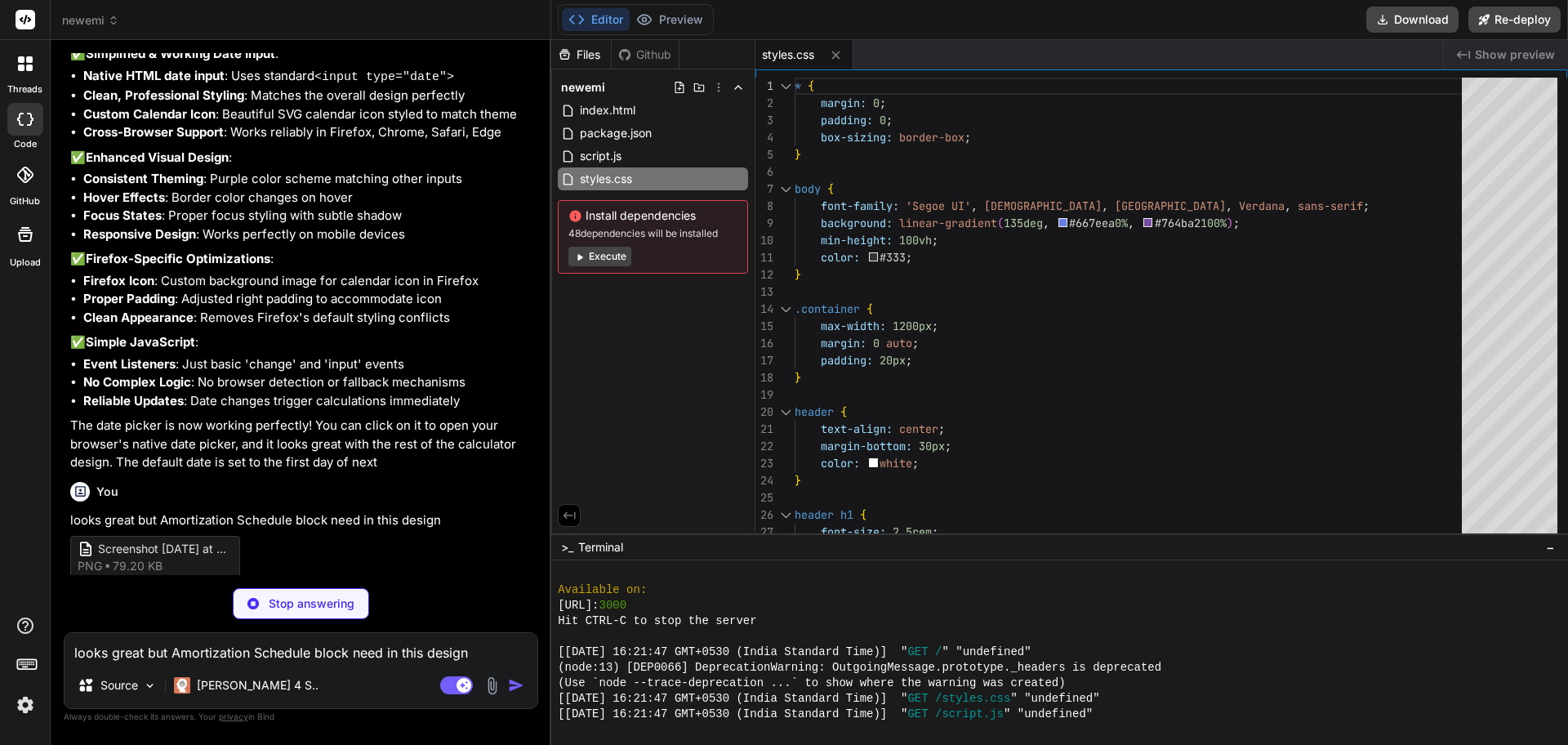
scroll to position [3233, 0]
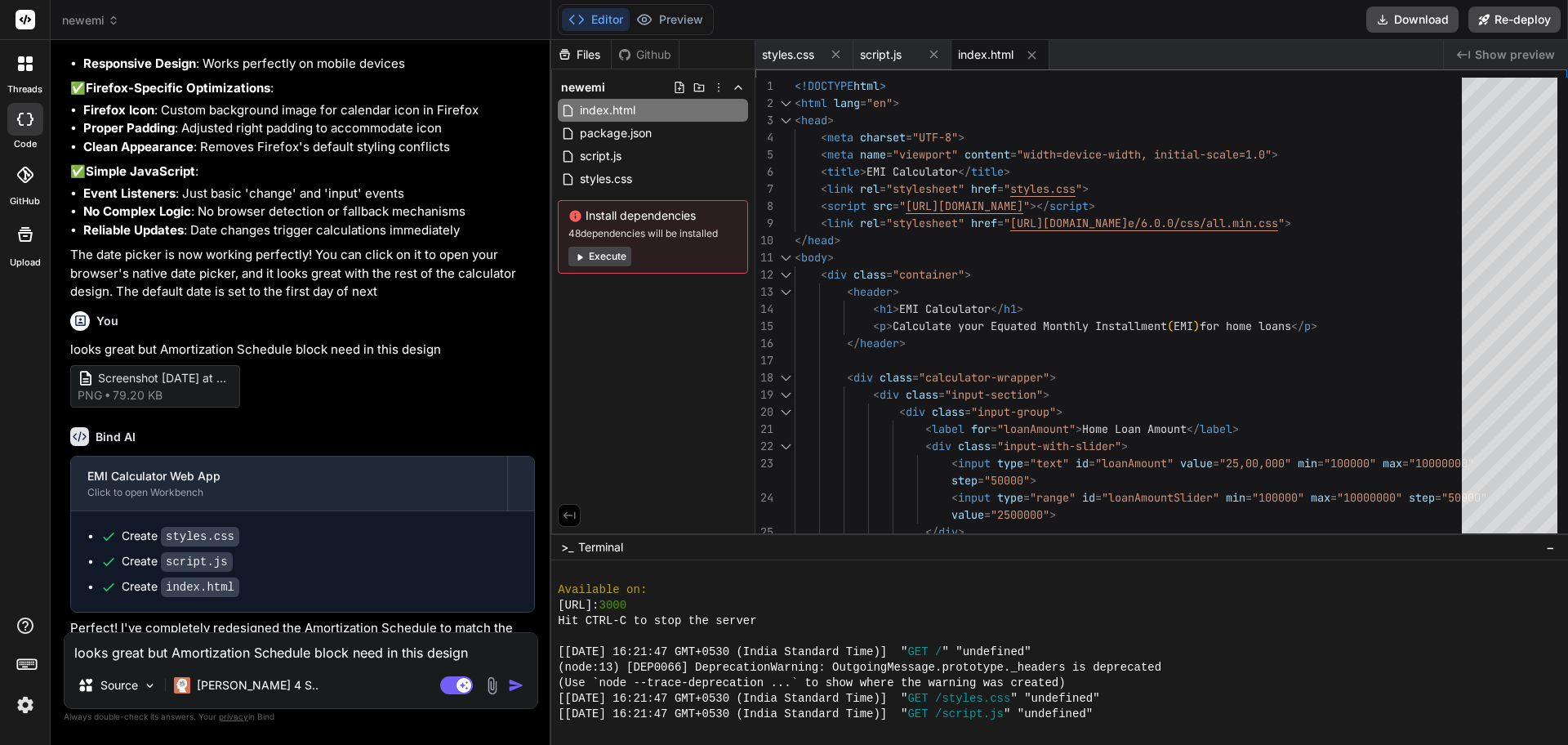
type textarea "x"
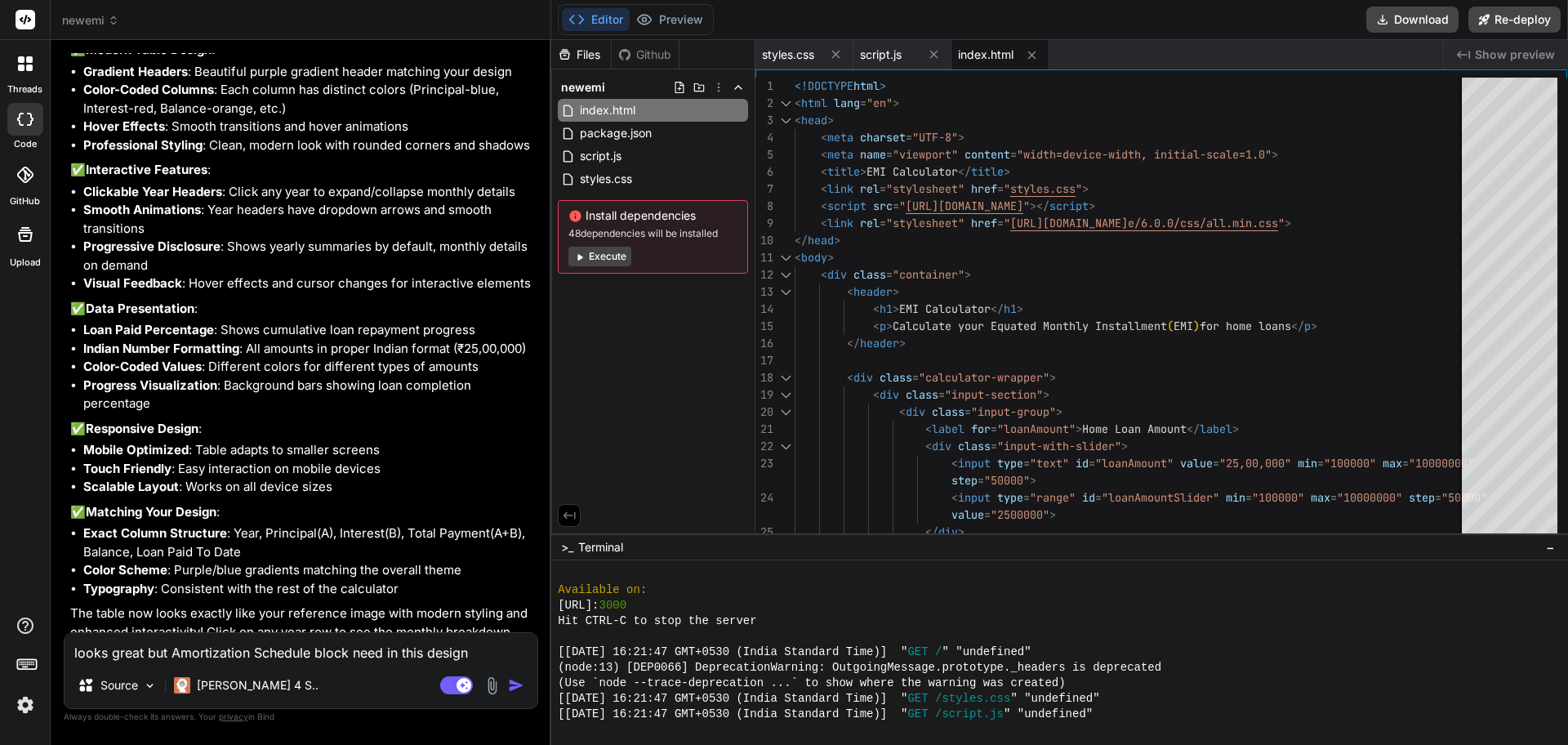
click at [1525, 52] on span "Show preview" at bounding box center [1514, 55] width 80 height 16
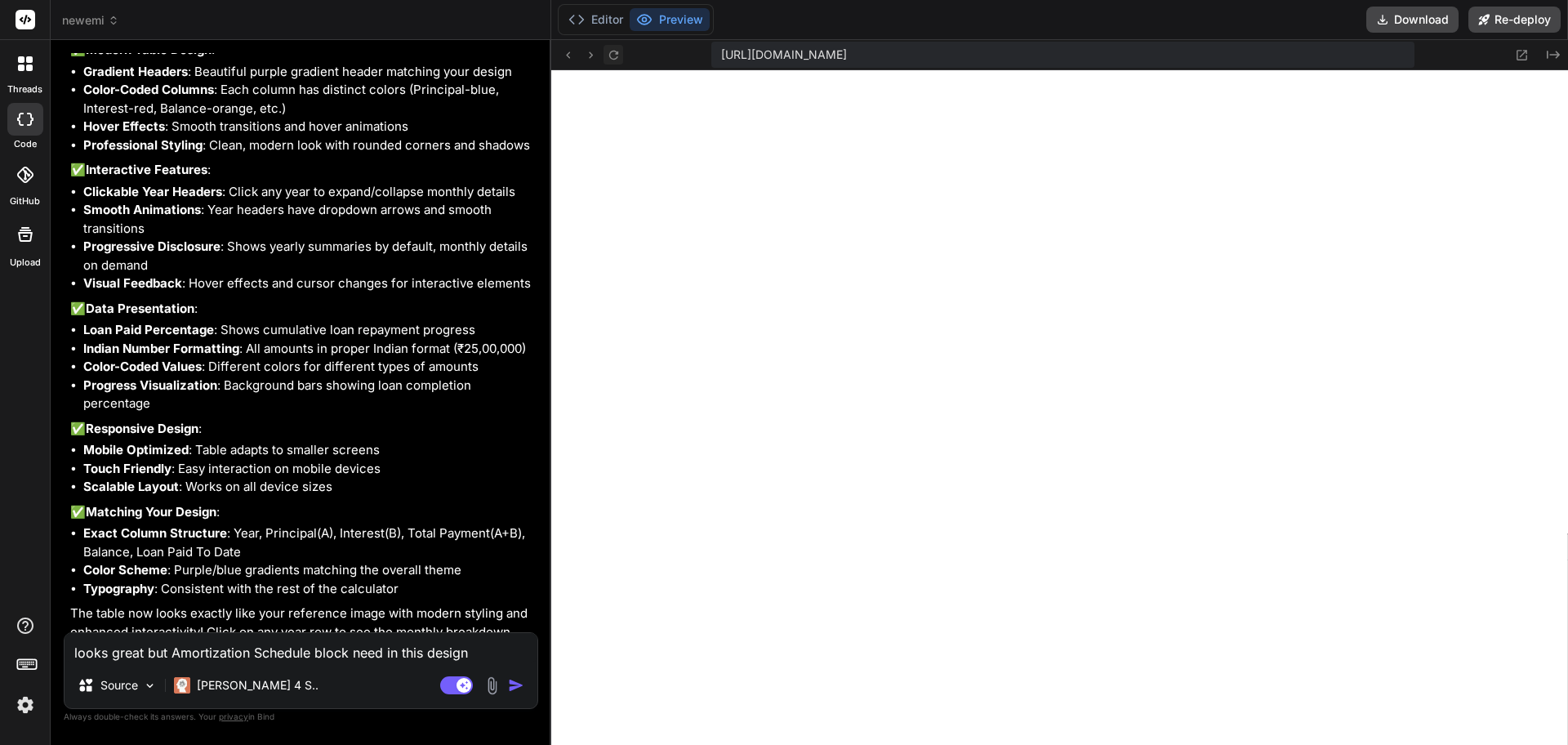
click at [615, 54] on icon at bounding box center [612, 54] width 9 height 9
